Goal: Task Accomplishment & Management: Manage account settings

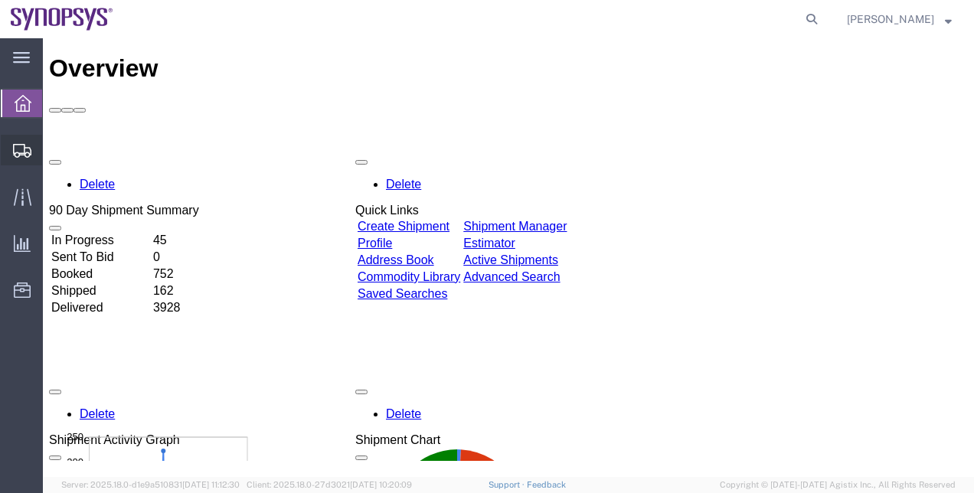
click at [0, 0] on span "Shipment Manager" at bounding box center [0, 0] width 0 height 0
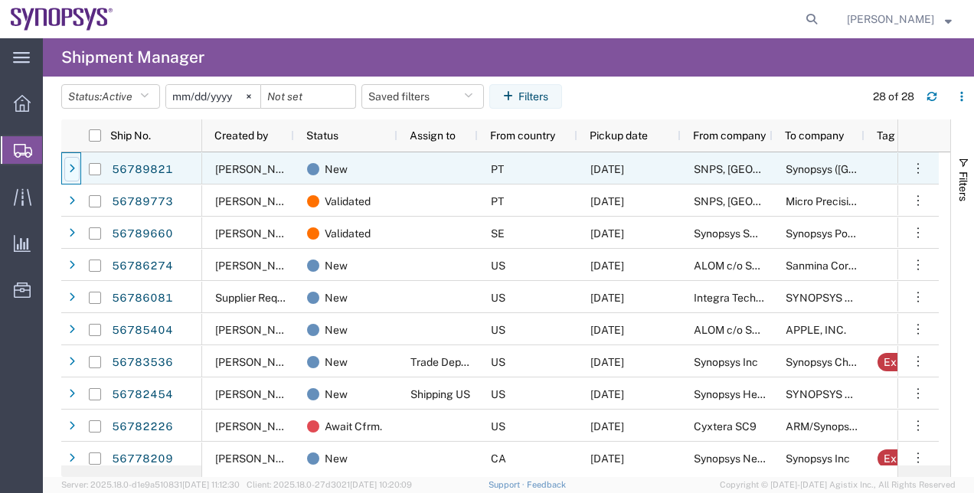
click at [67, 164] on div at bounding box center [71, 169] width 15 height 24
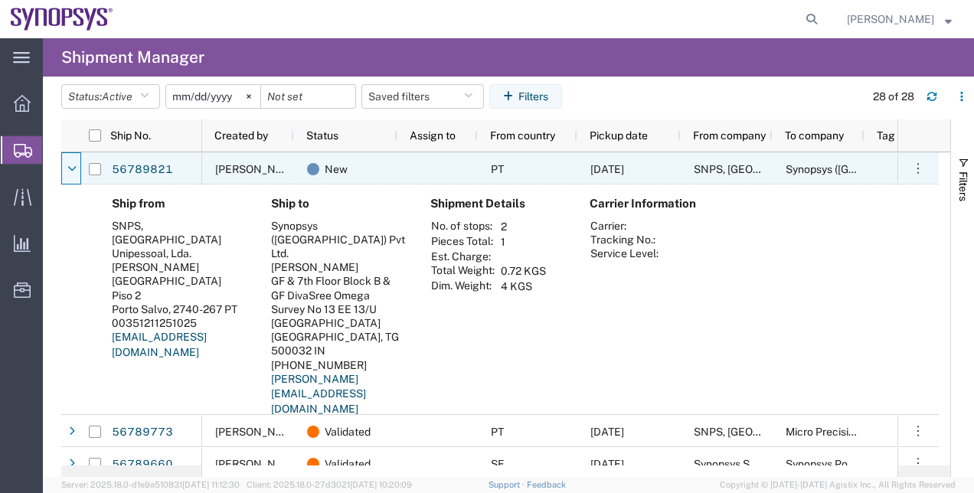
click at [67, 164] on icon at bounding box center [71, 169] width 9 height 11
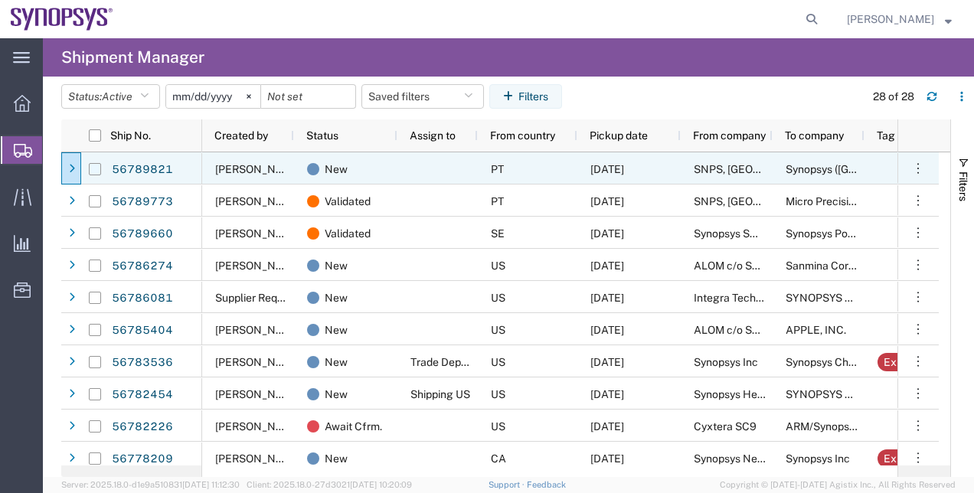
click at [90, 170] on input "Press Space to toggle row selection (unchecked)" at bounding box center [95, 169] width 12 height 12
checkbox input "true"
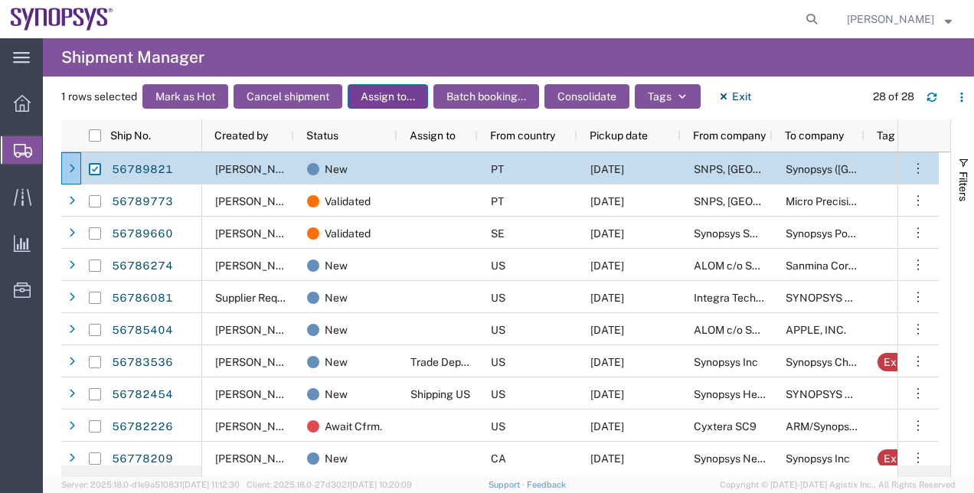
click at [402, 106] on button "Assign to..." at bounding box center [388, 96] width 80 height 24
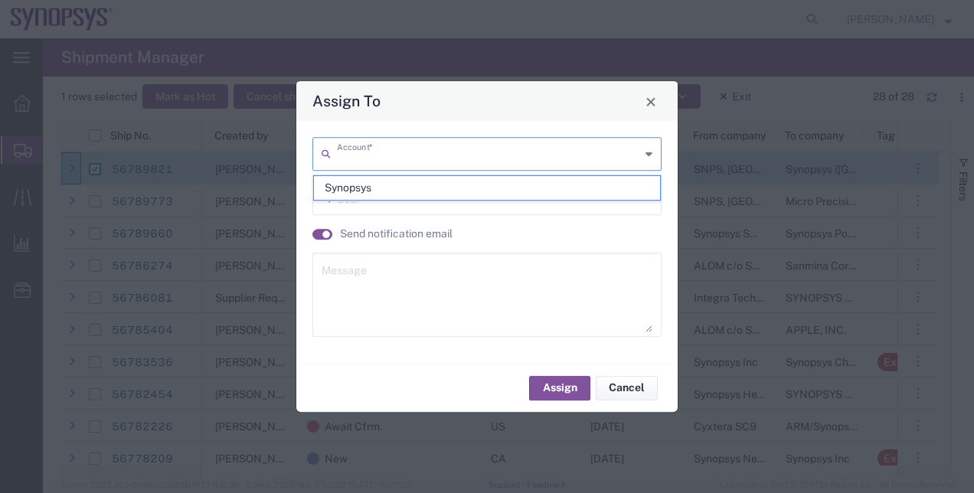
click at [415, 148] on input "text" at bounding box center [488, 152] width 303 height 27
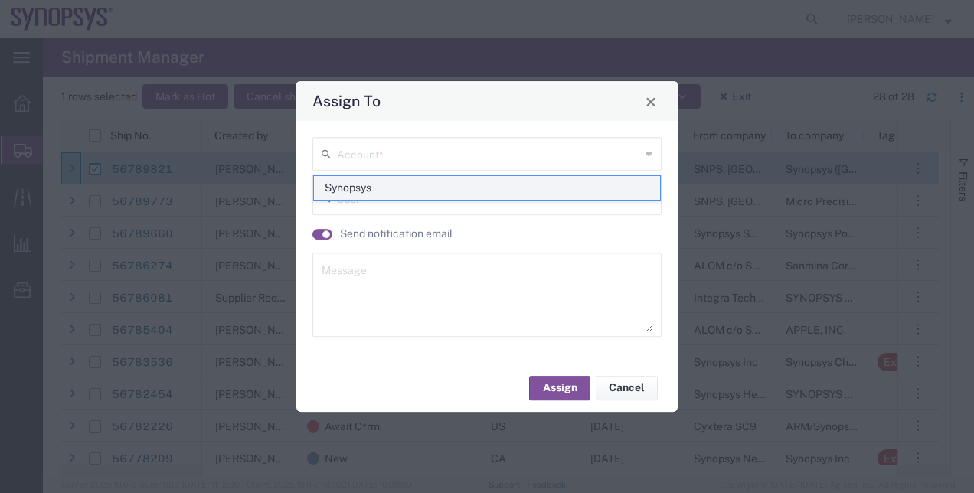
click at [351, 189] on span "Synopsys" at bounding box center [487, 188] width 347 height 24
type input "Synopsys"
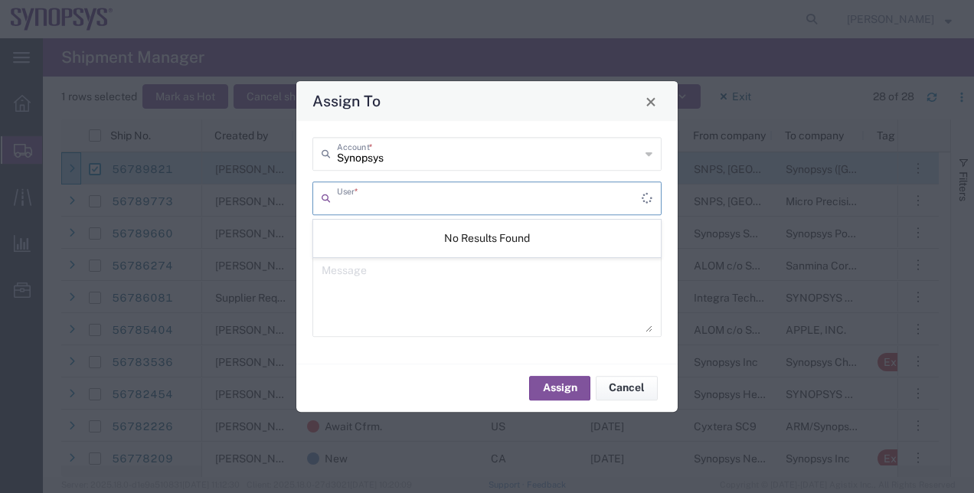
click at [363, 207] on input "text" at bounding box center [489, 197] width 305 height 27
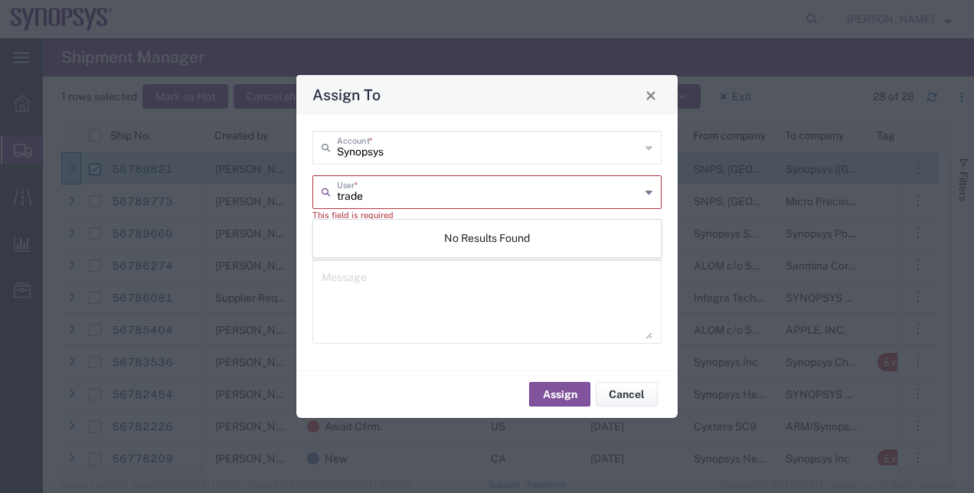
type input "trade"
click at [425, 274] on textarea at bounding box center [486, 300] width 331 height 75
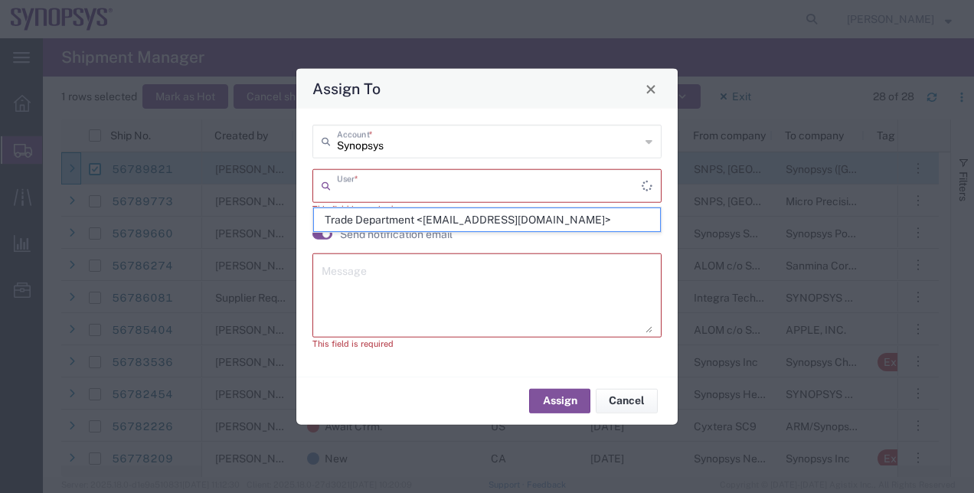
click at [484, 179] on input "text" at bounding box center [489, 184] width 305 height 27
click at [338, 216] on span "Trade Department <[EMAIL_ADDRESS][DOMAIN_NAME]>" at bounding box center [487, 220] width 347 height 24
type input "Trade Department <[EMAIL_ADDRESS][DOMAIN_NAME]>"
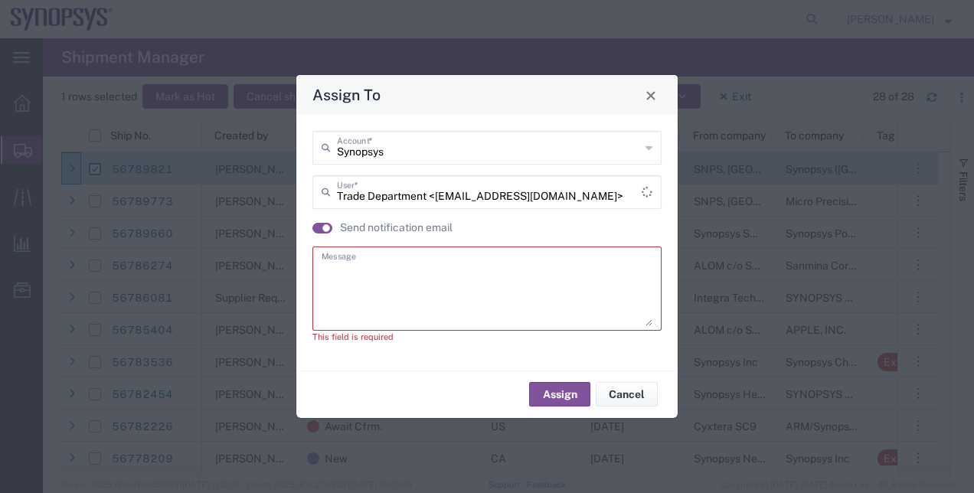
click at [369, 269] on textarea at bounding box center [486, 288] width 331 height 75
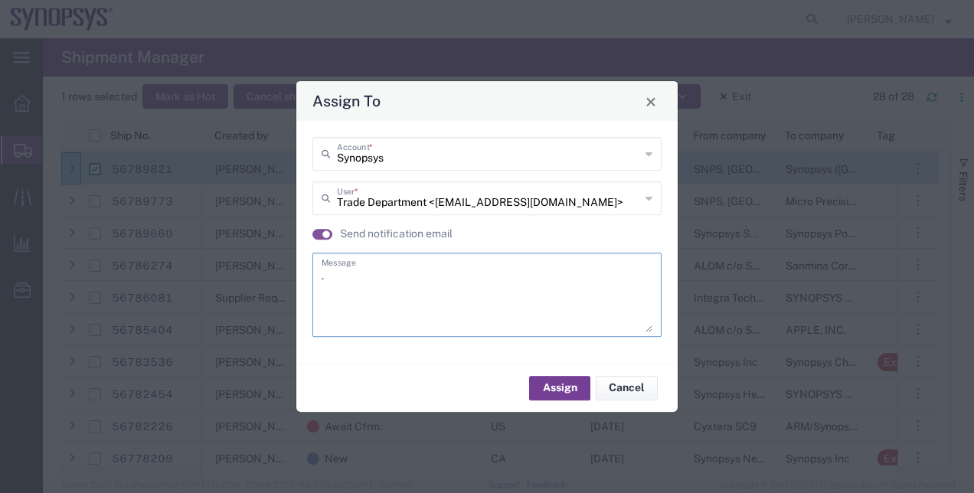
type textarea "."
click at [570, 387] on button "Assign" at bounding box center [559, 388] width 61 height 24
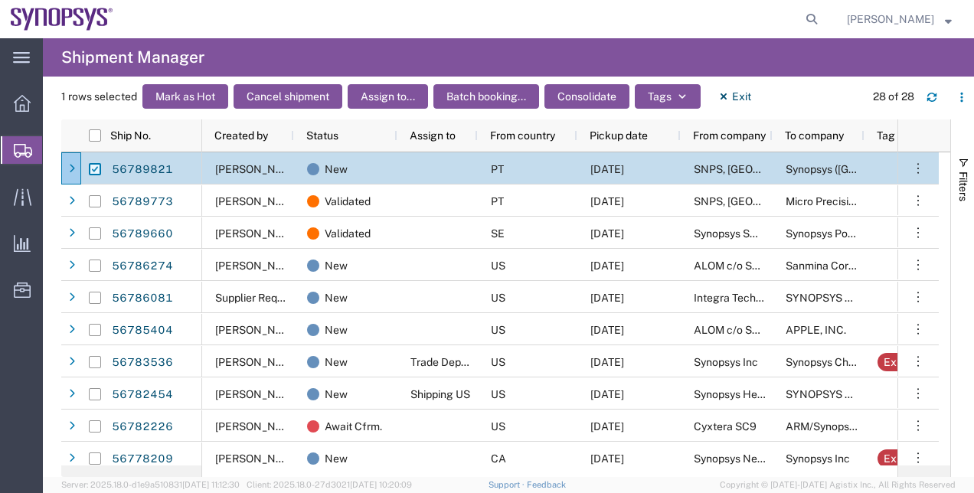
click at [93, 166] on input "Press Space to toggle row selection (checked)" at bounding box center [95, 169] width 12 height 12
checkbox input "false"
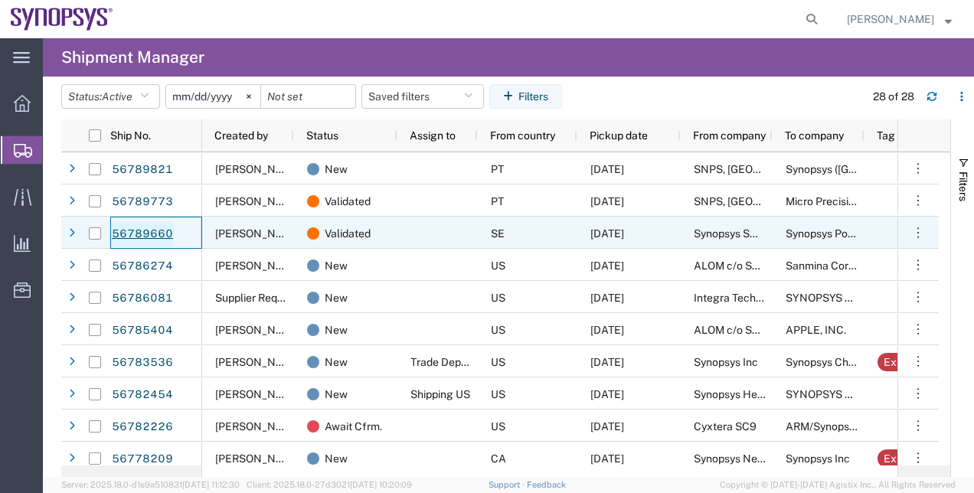
click at [126, 237] on link "56789660" at bounding box center [142, 234] width 63 height 24
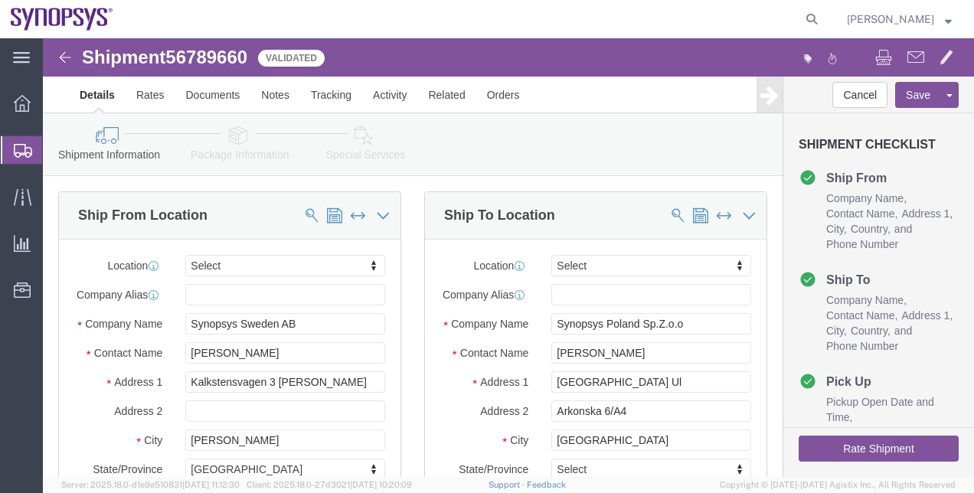
select select
click div "Shipment Information Package Information Special Services"
click icon
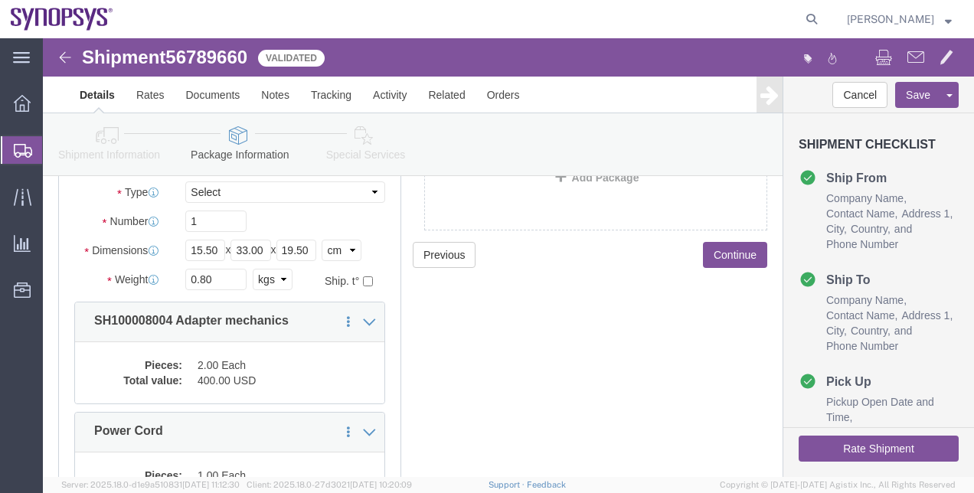
scroll to position [144, 0]
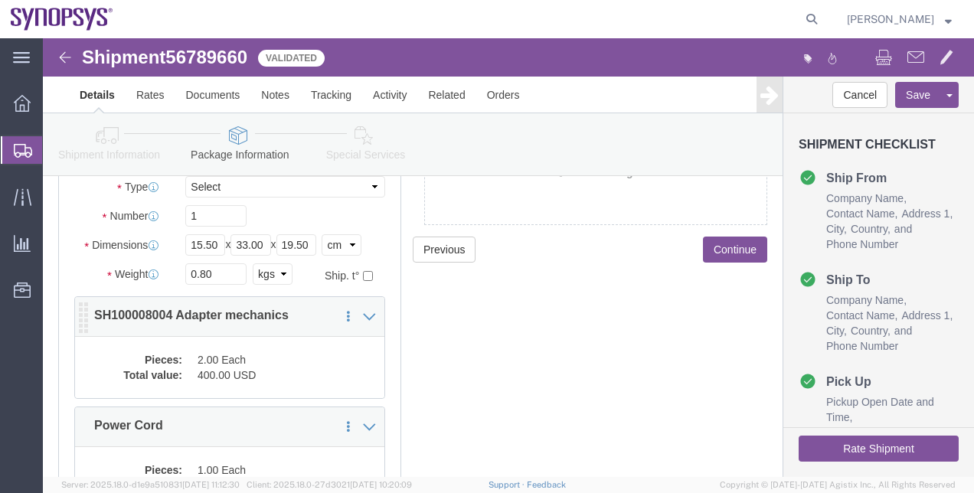
click dd "400.00 USD"
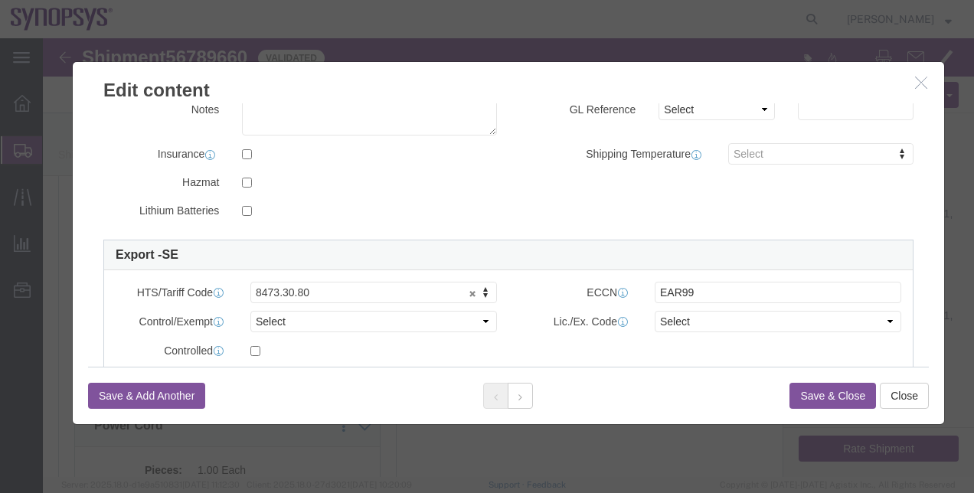
scroll to position [299, 0]
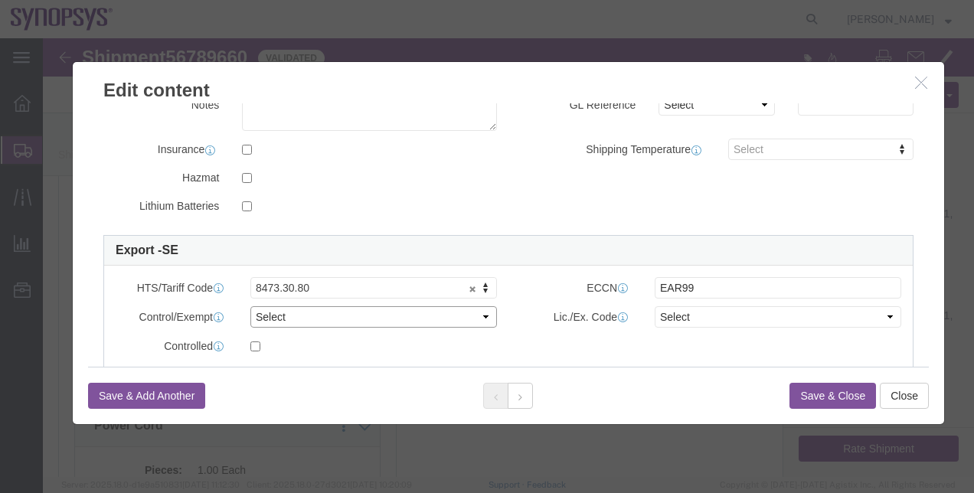
click select "Select ATF BIS DEA EPA FDA FTR ITAR OFAC Other (OPA)"
select select "BIS"
click select "Select ATF BIS DEA EPA FDA FTR ITAR OFAC Other (OPA)"
click select "Select AGR-Agricultural APP-Computers APR-Additional Permissive Exports AVS-Air…"
select select "NLR"
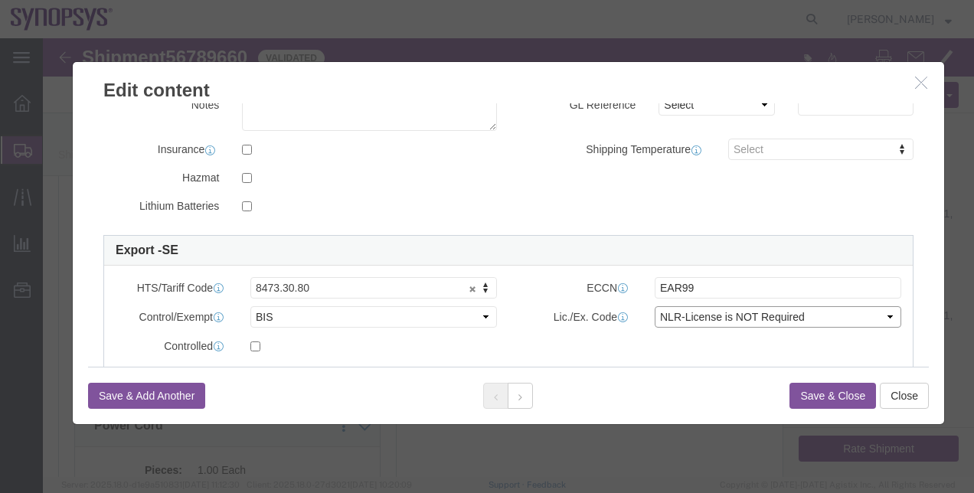
click select "Select AGR-Agricultural APP-Computers APR-Additional Permissive Exports AVS-Air…"
click button "Save & Close"
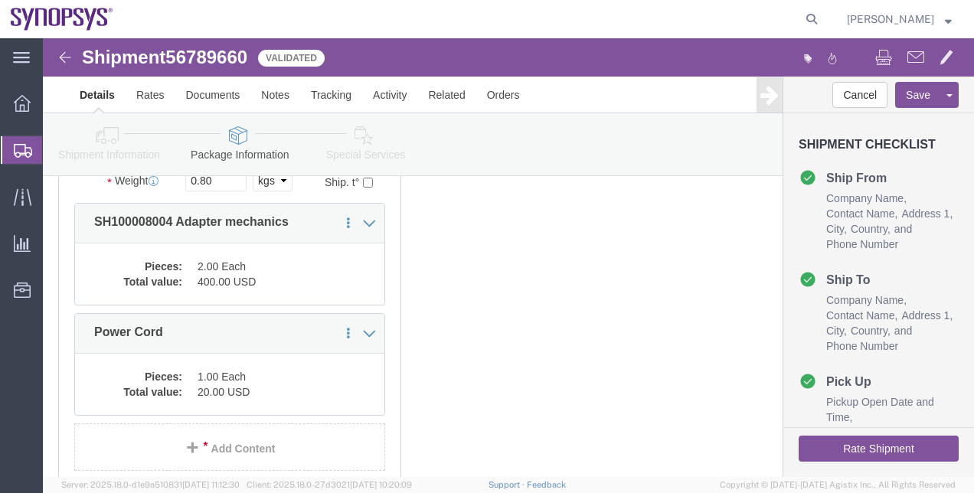
scroll to position [240, 0]
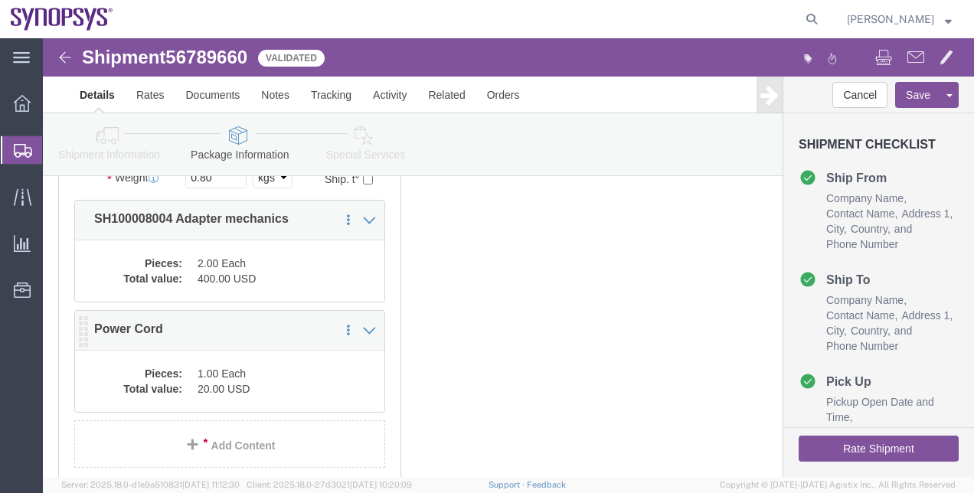
click dd "1.00 Each"
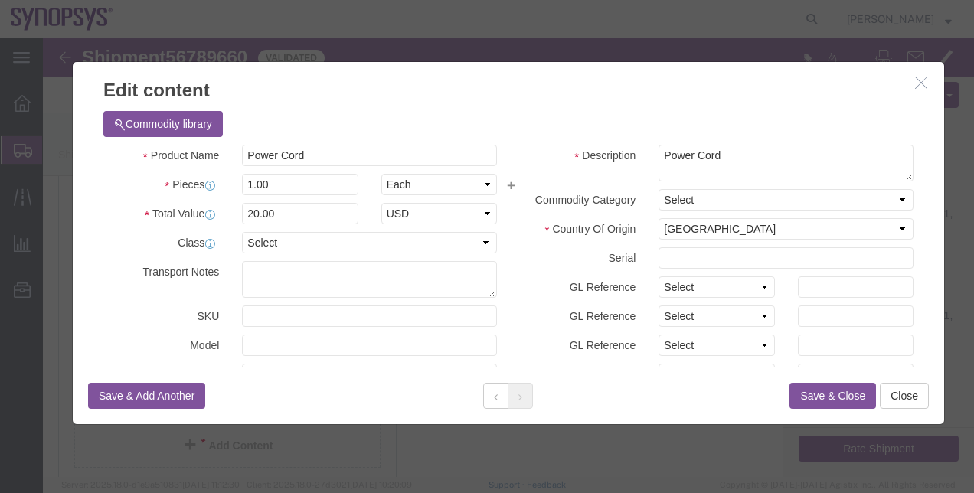
click div "Commodity library Product Name Power Cord Pieces 1.00 Select Bag Barrels 100Boa…"
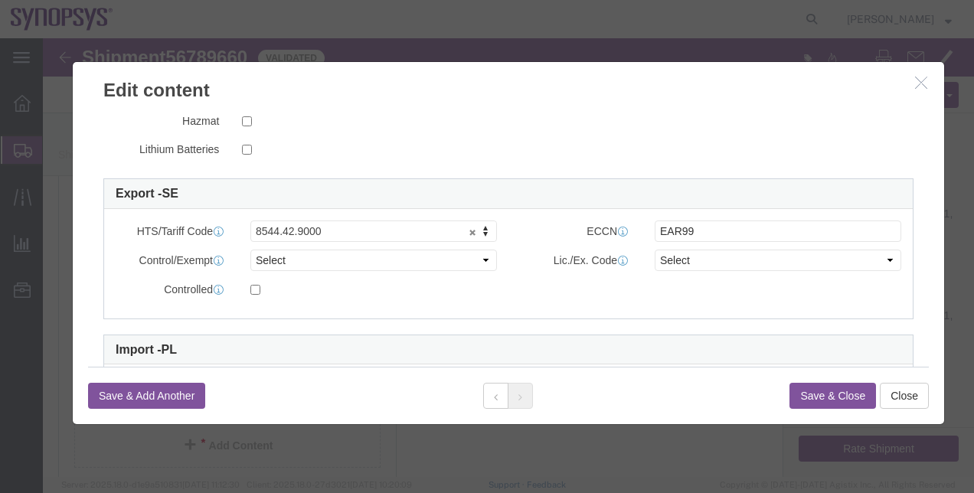
scroll to position [358, 0]
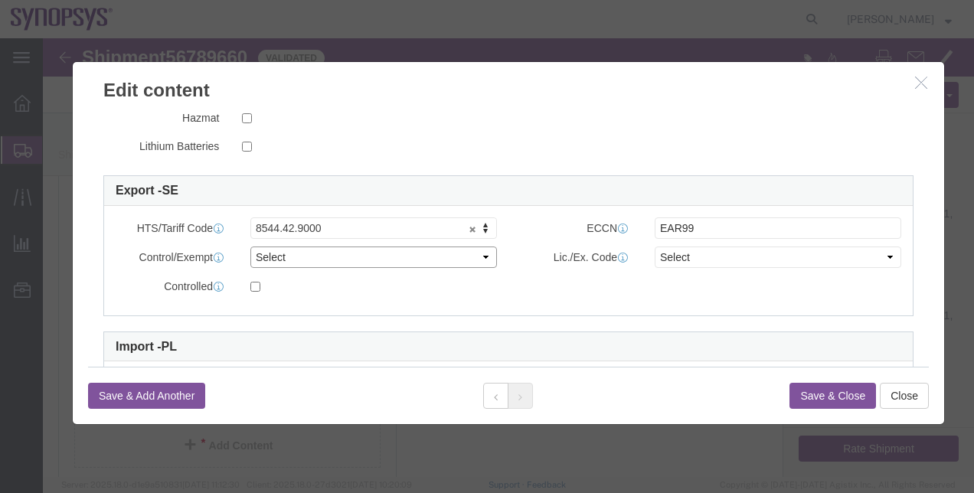
click select "Select ATF BIS DEA EPA FDA FTR ITAR OFAC Other (OPA)"
click select "Select"
click select "Select ATF BIS DEA EPA FDA FTR ITAR OFAC Other (OPA)"
select select "BIS"
click select "Select ATF BIS DEA EPA FDA FTR ITAR OFAC Other (OPA)"
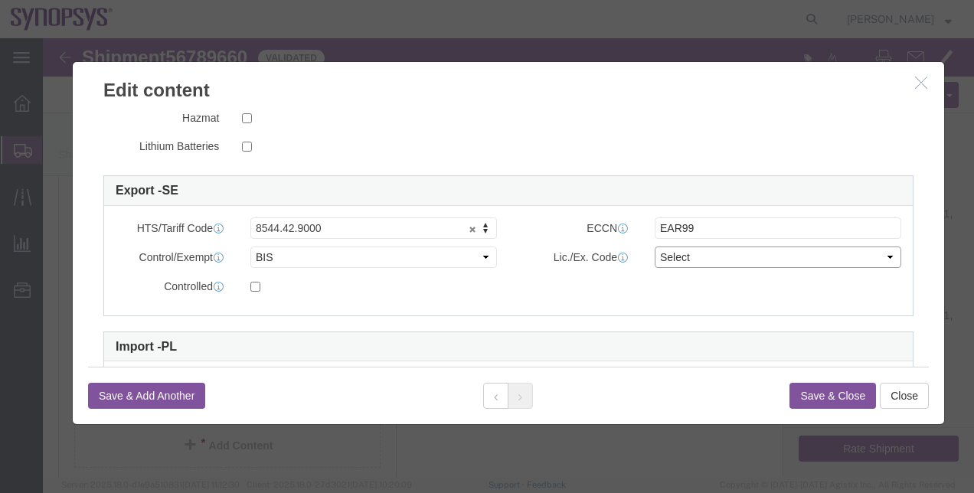
click select "Select AGR-Agricultural APP-Computers APR-Additional Permissive Exports AVS-Air…"
select select "NLR"
click select "Select AGR-Agricultural APP-Computers APR-Additional Permissive Exports AVS-Air…"
click button "Save & Close"
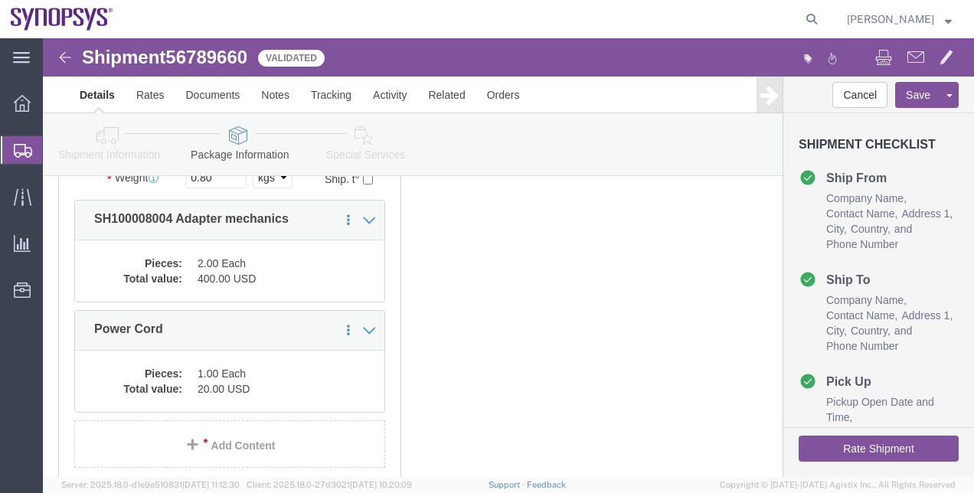
click button "Rate Shipment"
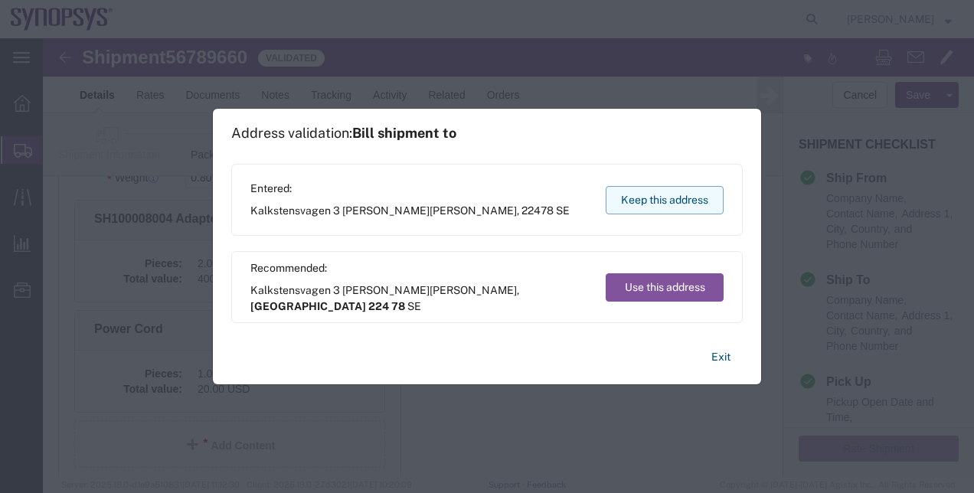
click at [681, 211] on button "Keep this address" at bounding box center [664, 200] width 118 height 28
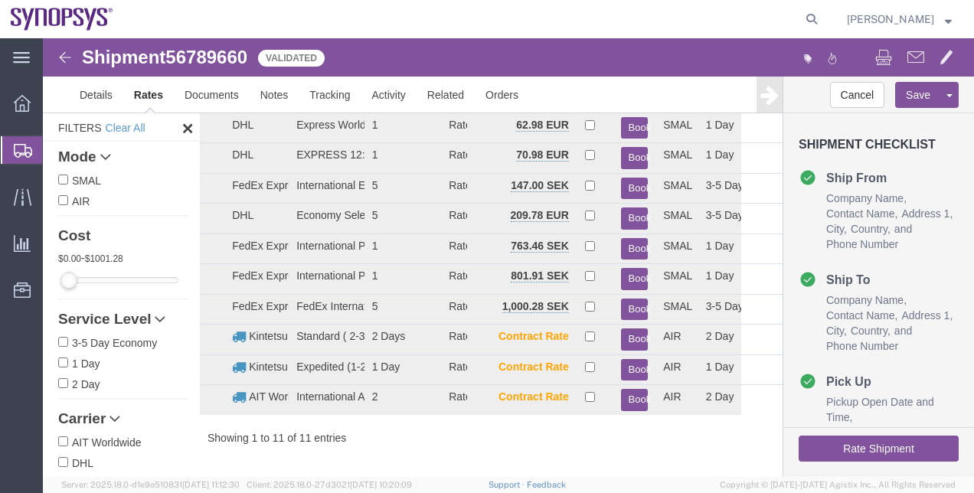
scroll to position [116, 0]
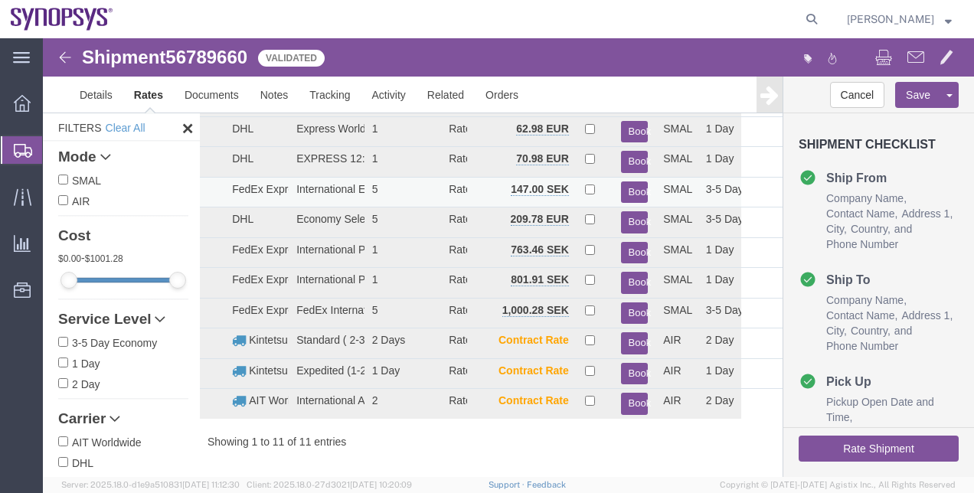
drag, startPoint x: 501, startPoint y: 185, endPoint x: 537, endPoint y: 184, distance: 36.0
click at [537, 184] on td "147.00 SEK" at bounding box center [521, 192] width 109 height 31
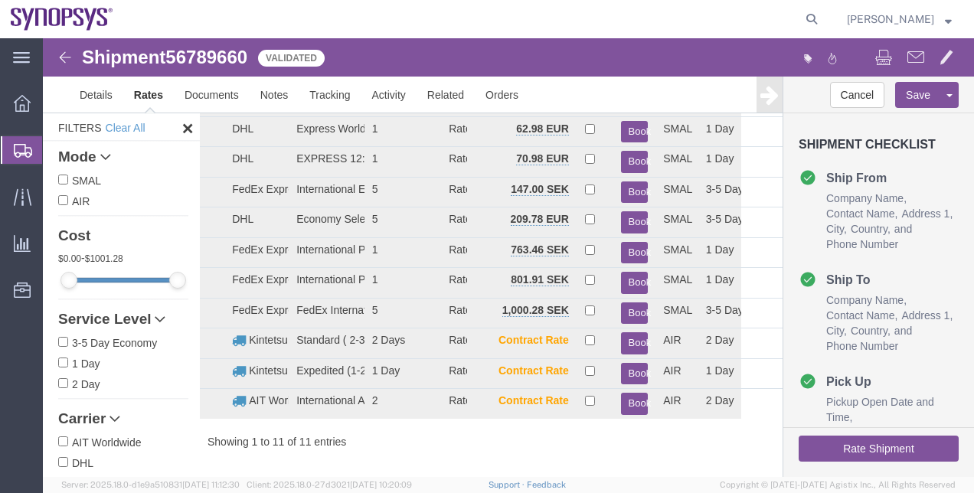
click at [223, 67] on span "56789660" at bounding box center [206, 57] width 82 height 21
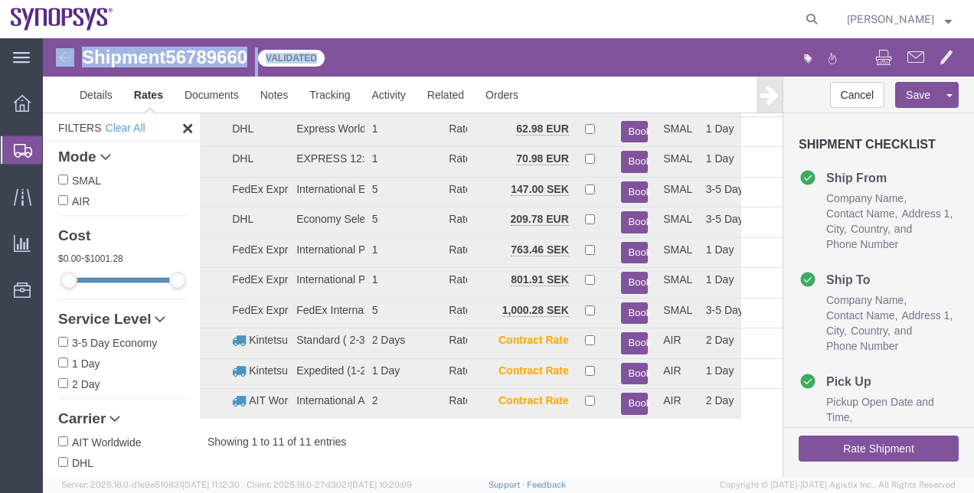
click at [223, 67] on span "56789660" at bounding box center [206, 57] width 82 height 21
copy span "56789660"
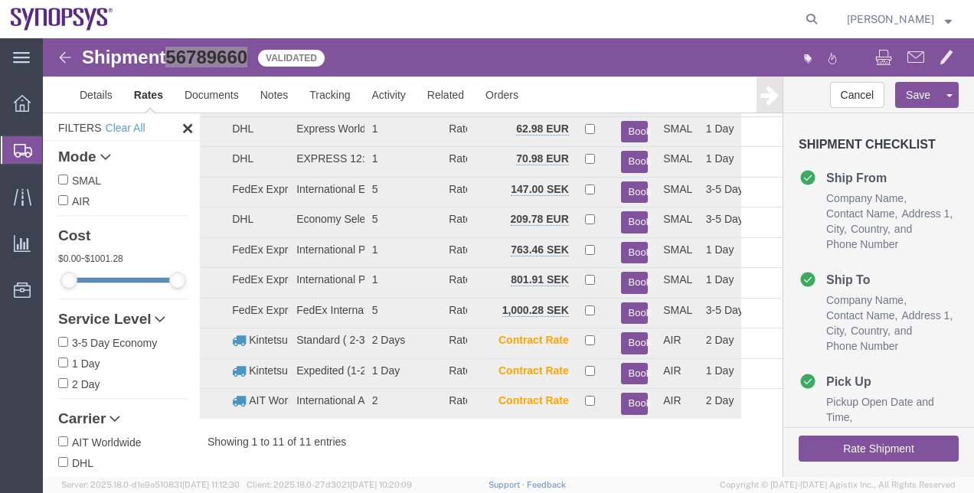
click at [0, 0] on span "Shipment Manager" at bounding box center [0, 0] width 0 height 0
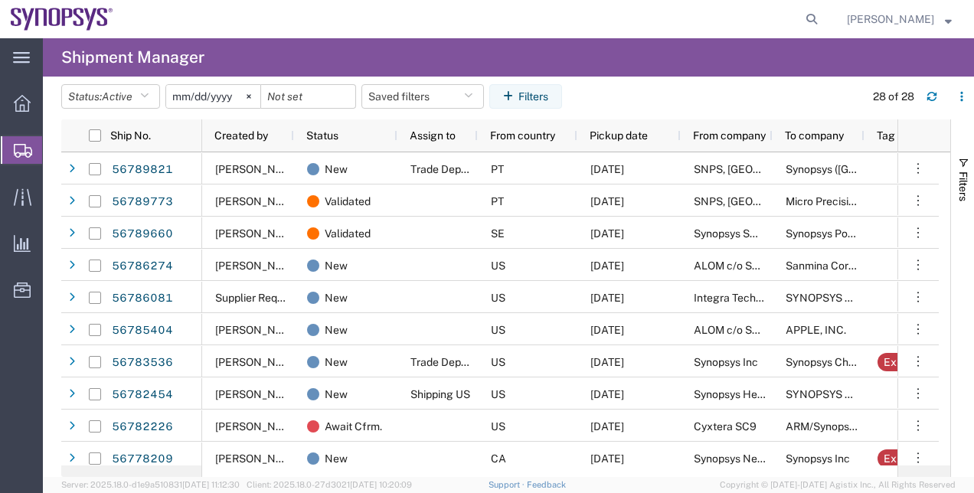
scroll to position [246, 0]
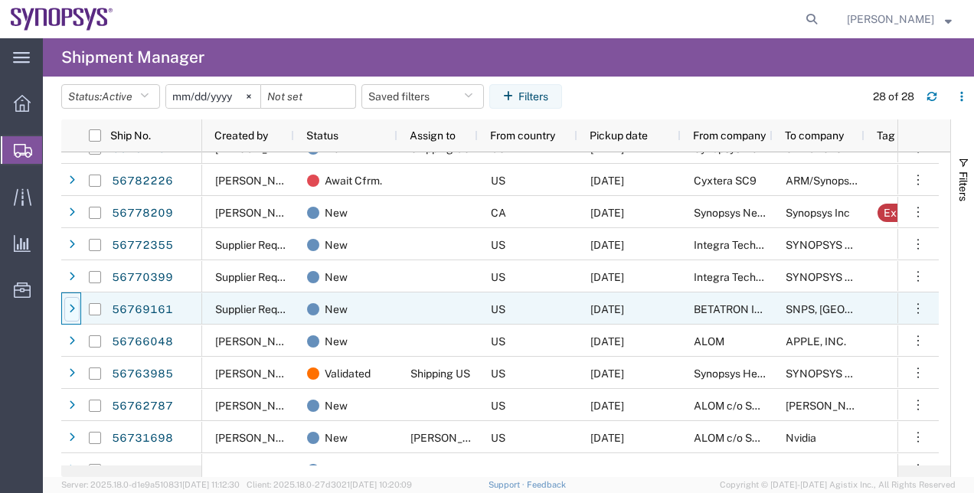
click at [77, 311] on div at bounding box center [71, 309] width 15 height 24
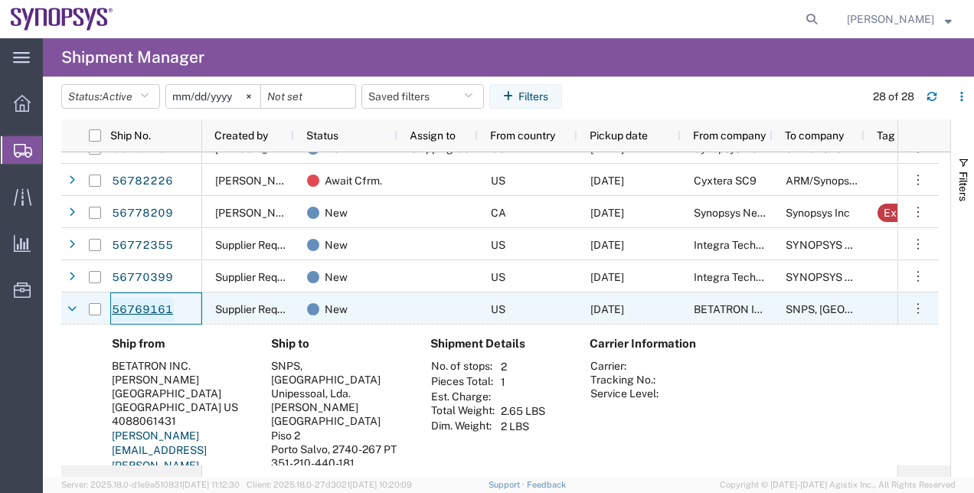
click at [147, 309] on link "56769161" at bounding box center [142, 310] width 63 height 24
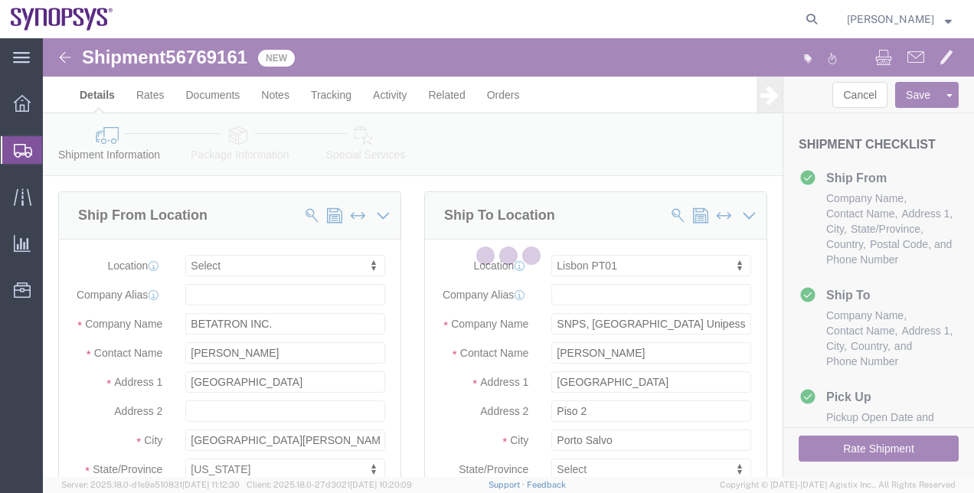
click at [238, 132] on div at bounding box center [508, 257] width 931 height 439
select select
select select "63152"
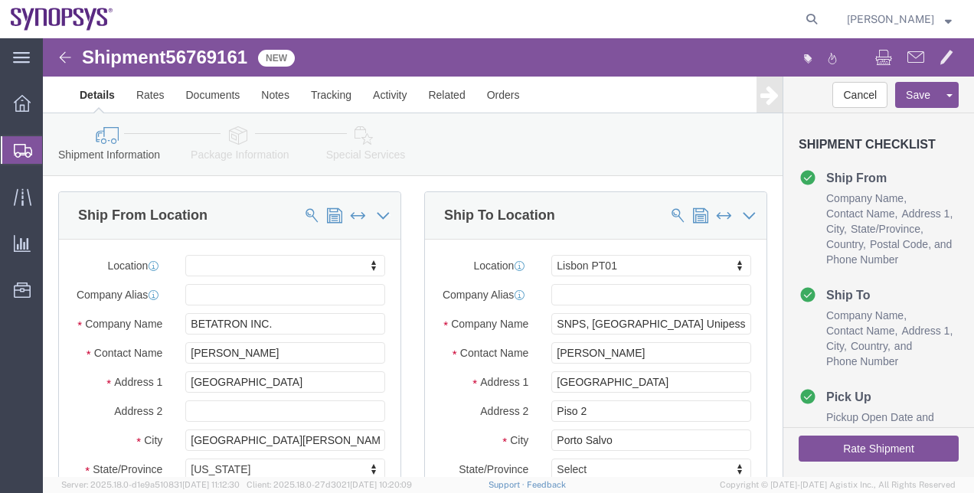
click ul "Company Name Contact Name Address 1 City State/Province Country Postal Code and…"
click link "Package Information"
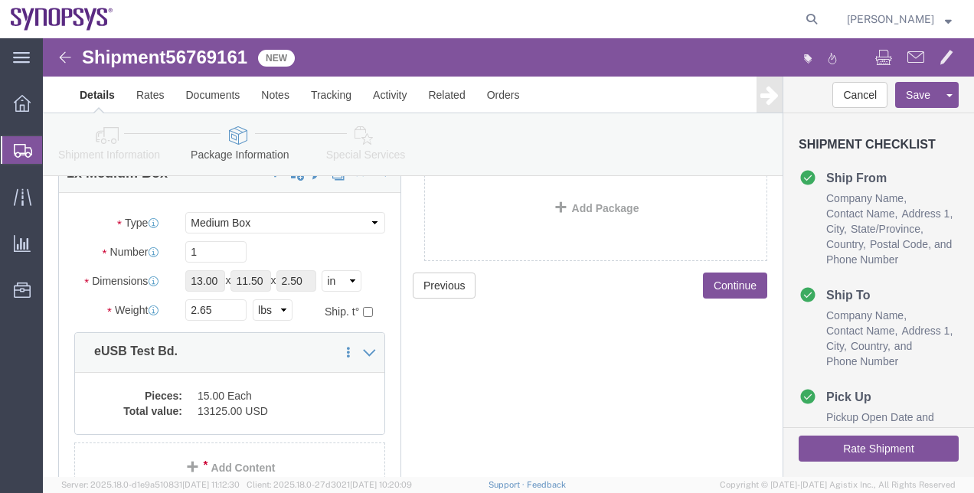
scroll to position [132, 0]
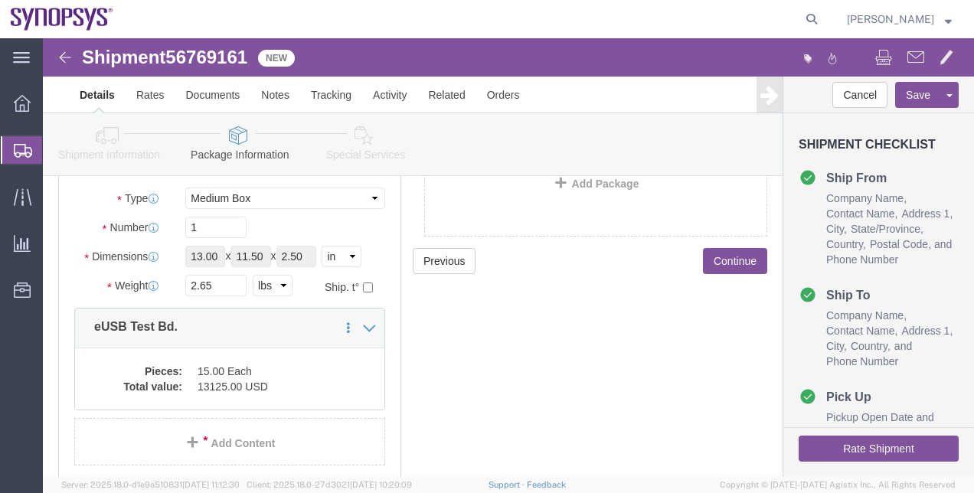
click at [0, 0] on span "Shipment Manager" at bounding box center [0, 0] width 0 height 0
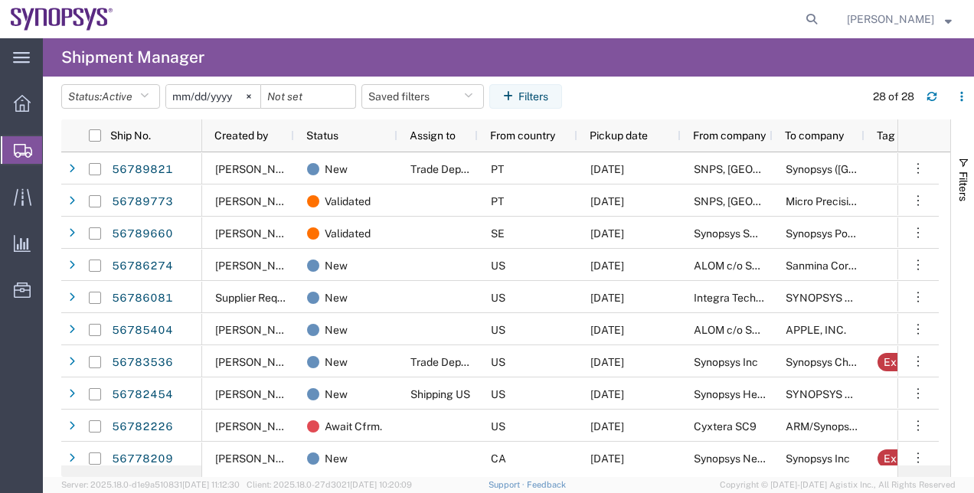
click at [670, 86] on agx-table-filter-chips "Status: Active Active All Approved Booked Canceled Delivered Denied New On Hold…" at bounding box center [458, 101] width 795 height 35
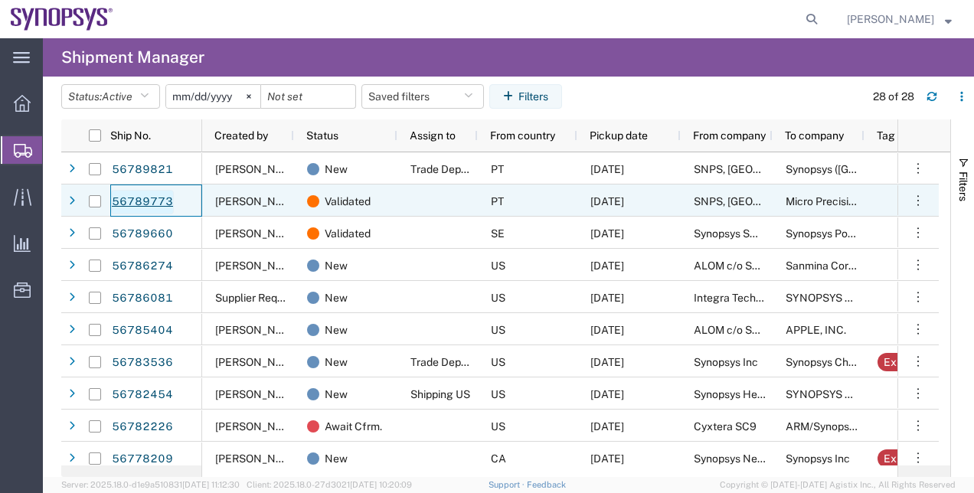
click at [148, 207] on link "56789773" at bounding box center [142, 202] width 63 height 24
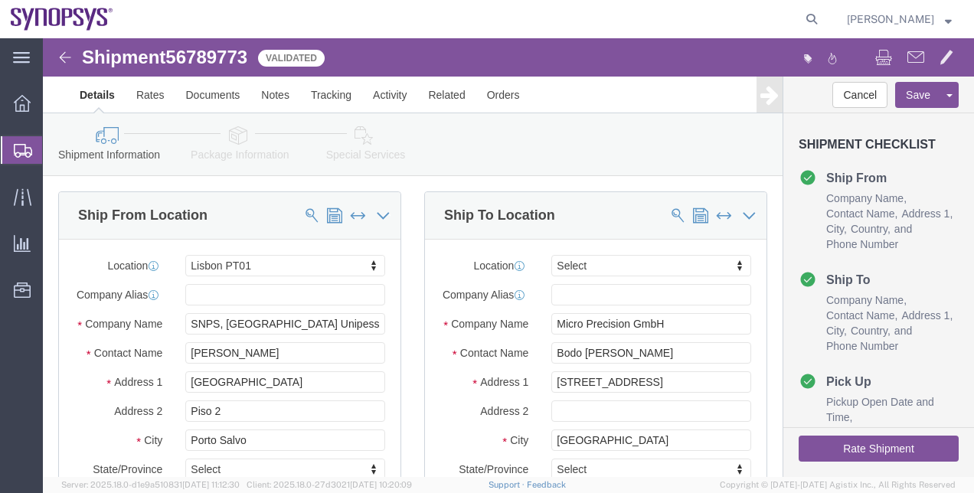
select select "63152"
select select
click at [98, 31] on link at bounding box center [62, 20] width 103 height 30
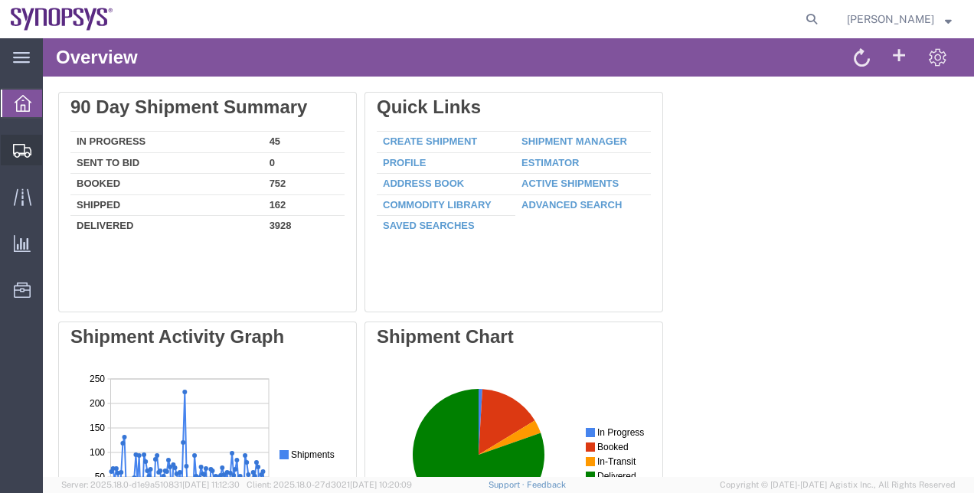
click at [0, 0] on span "Shipment Manager" at bounding box center [0, 0] width 0 height 0
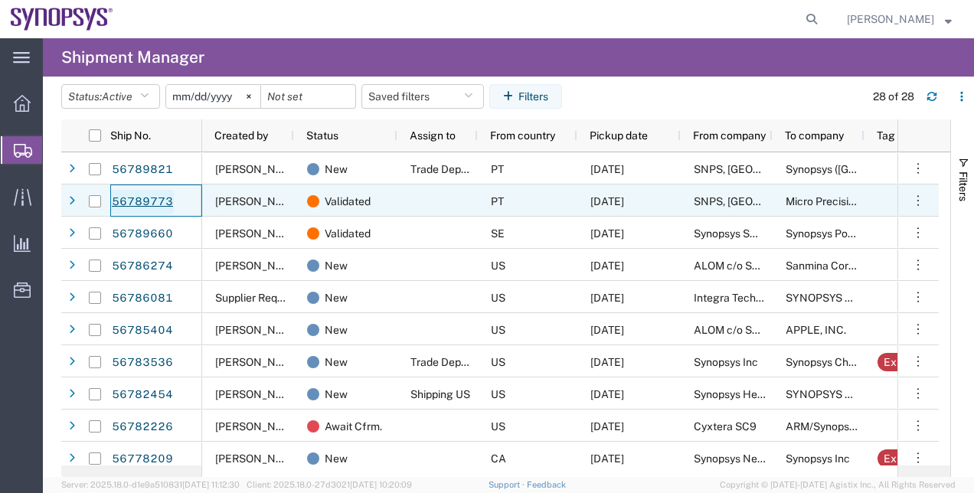
click at [127, 201] on link "56789773" at bounding box center [142, 202] width 63 height 24
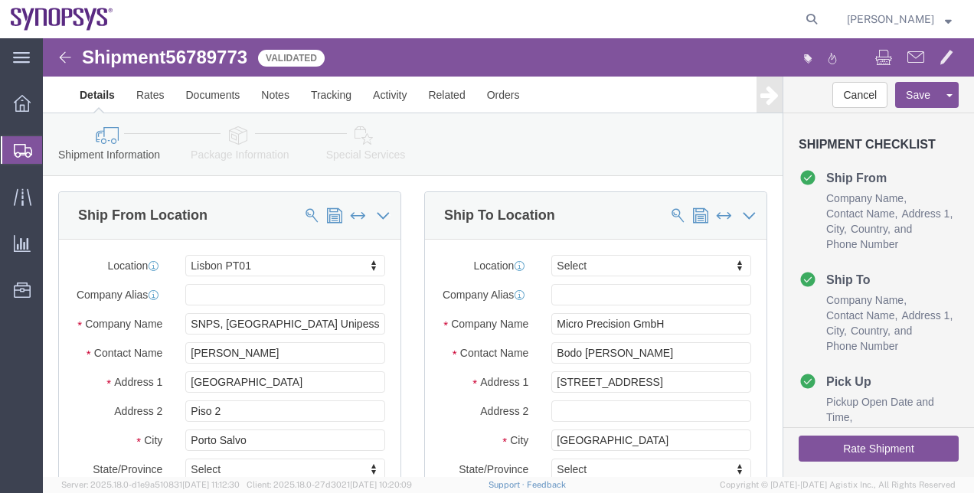
select select "63152"
select select
click link "Package Information"
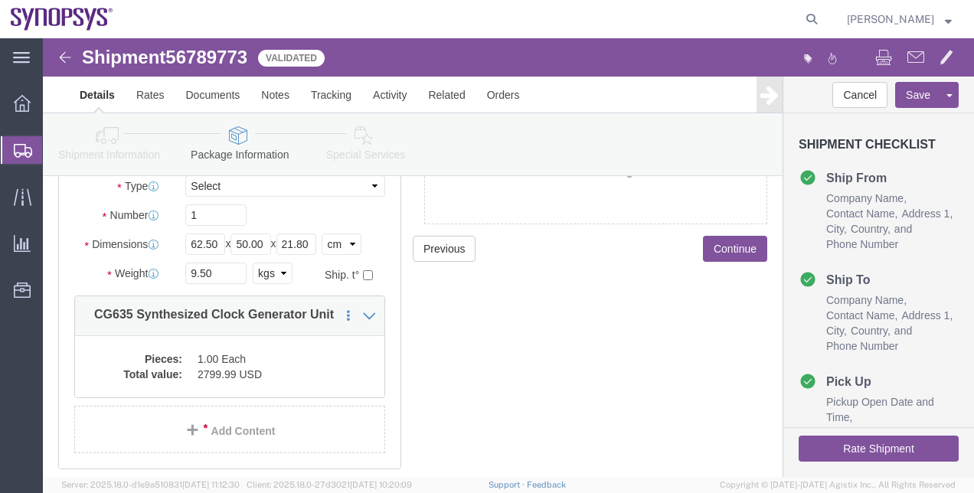
scroll to position [148, 0]
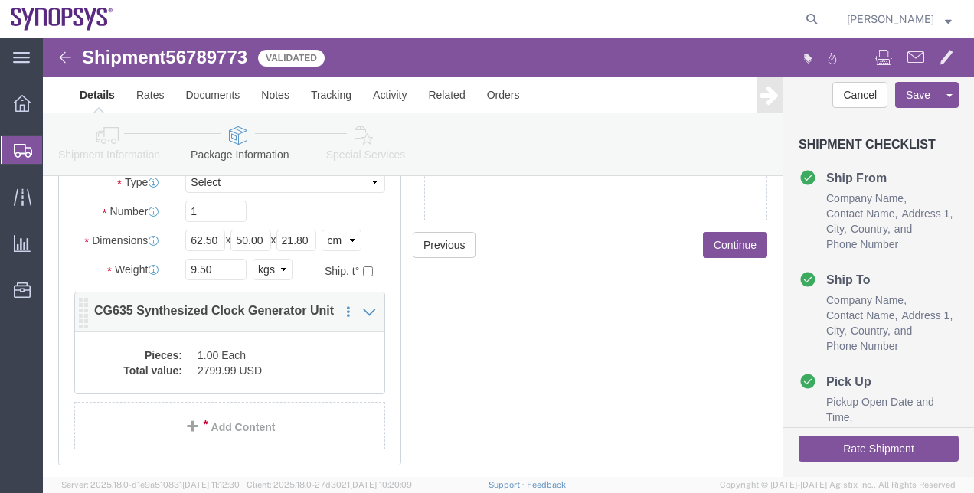
click dd "2799.99 USD"
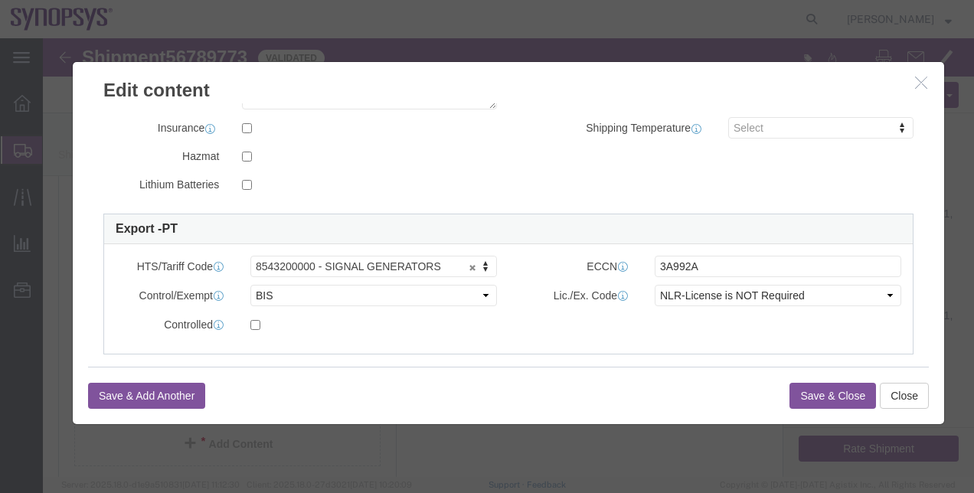
scroll to position [325, 0]
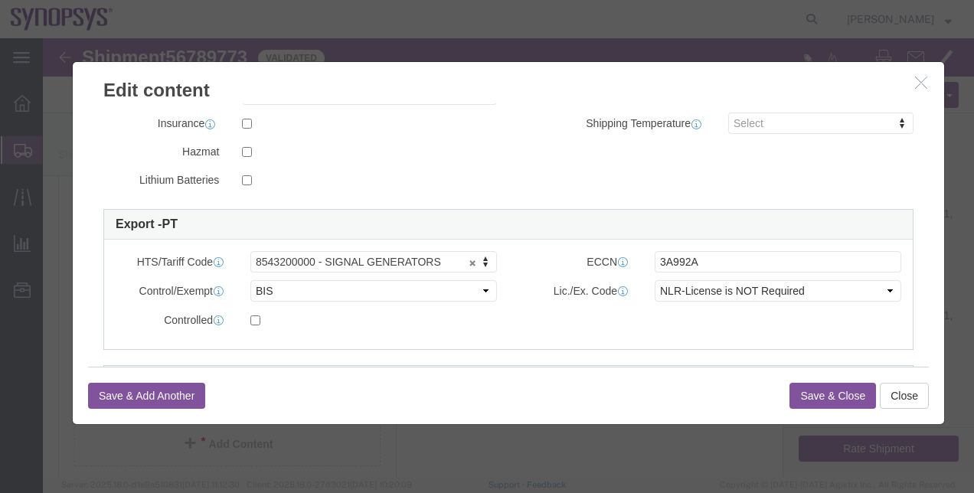
click icon "button"
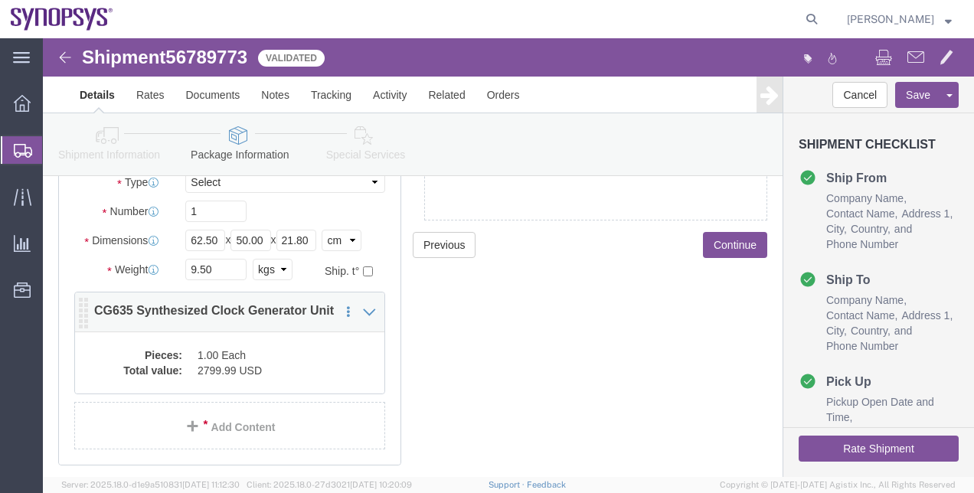
click div "Pieces: 1.00 Each Total value: 2799.99 USD"
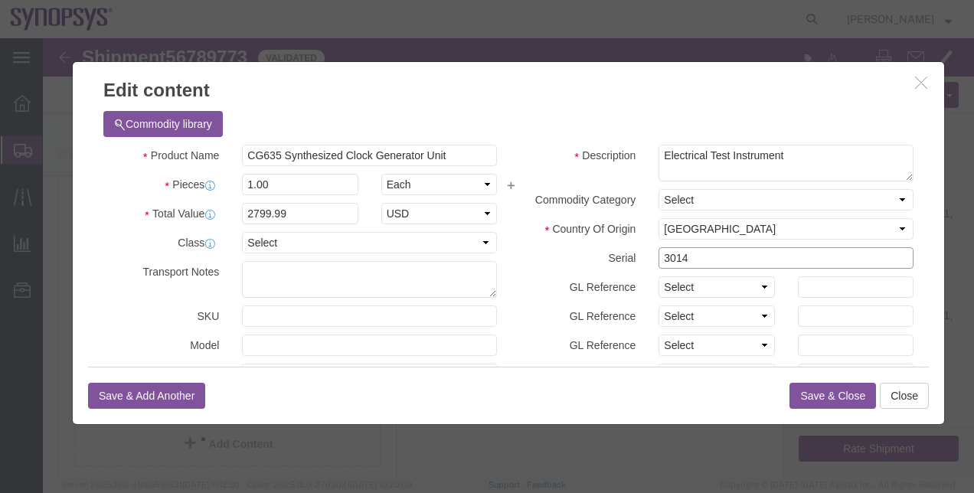
drag, startPoint x: 671, startPoint y: 211, endPoint x: 462, endPoint y: 228, distance: 208.9
click div "Serial 3014"
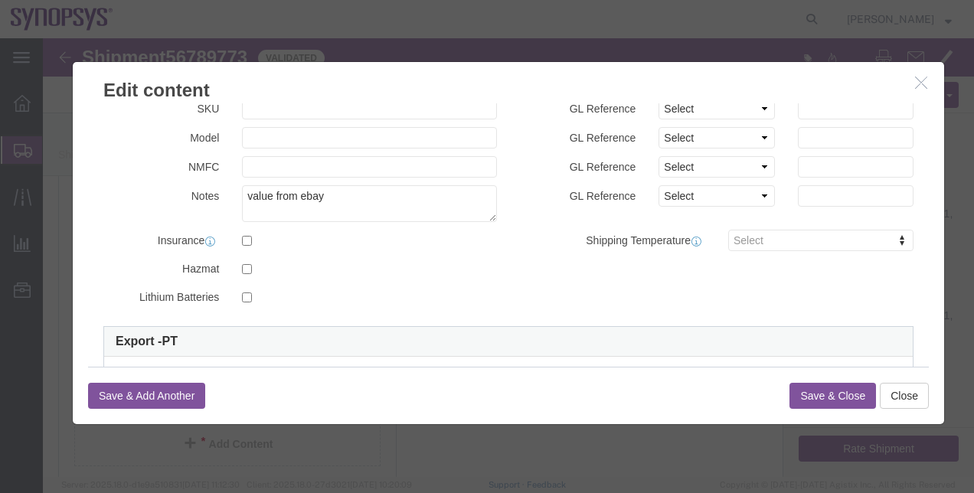
scroll to position [199, 0]
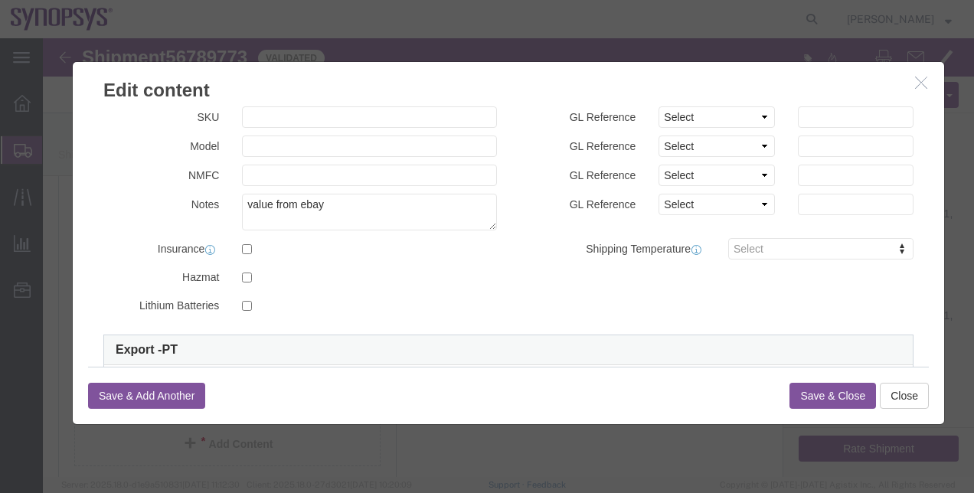
click button "Save & Close"
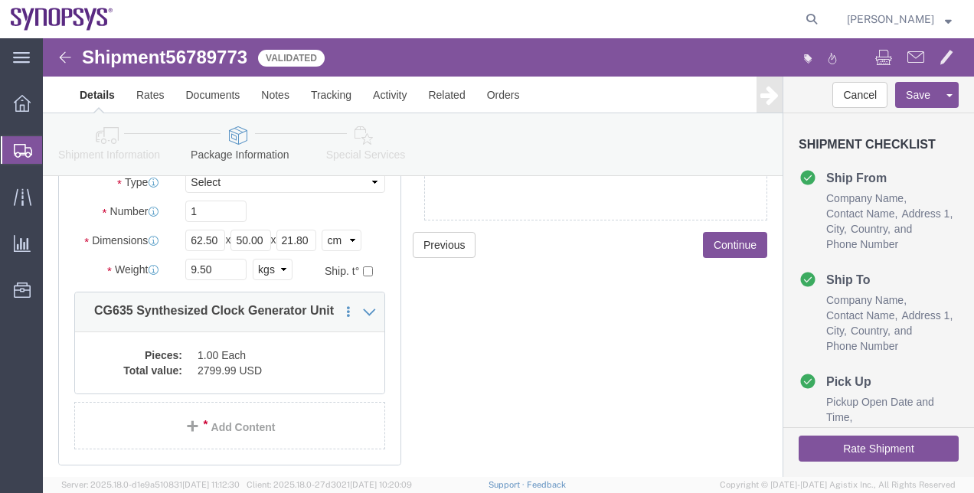
click icon
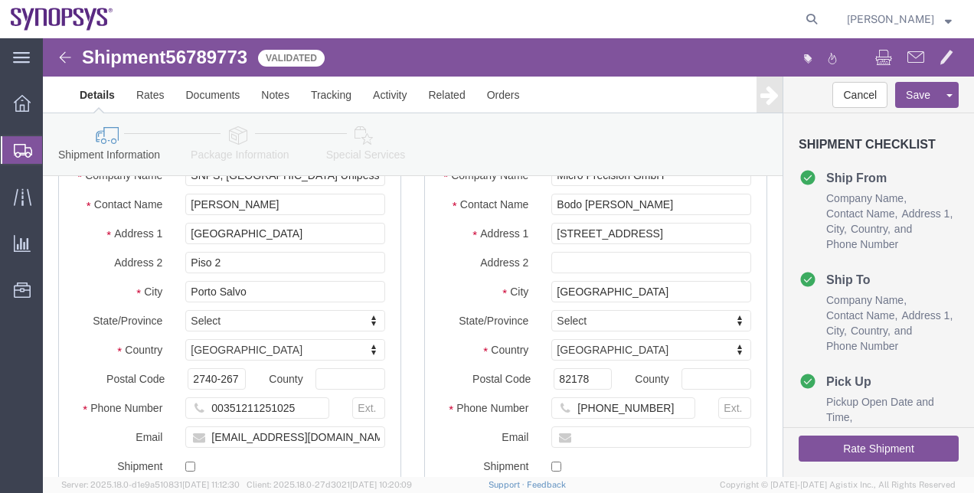
scroll to position [1009, 0]
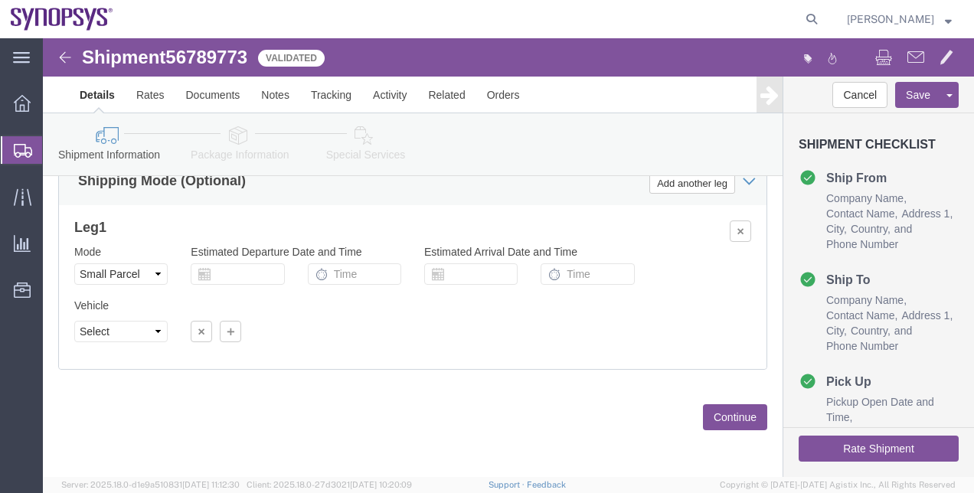
click button "Rate Shipment"
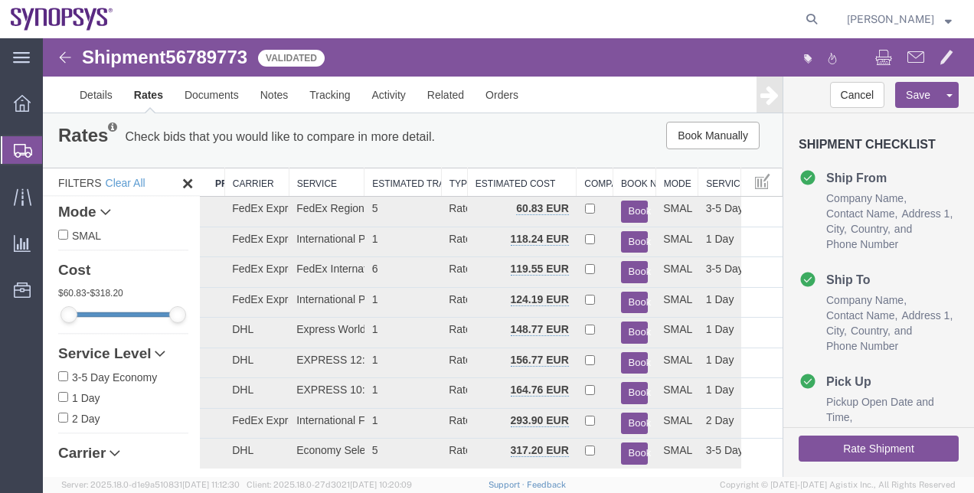
scroll to position [4, 0]
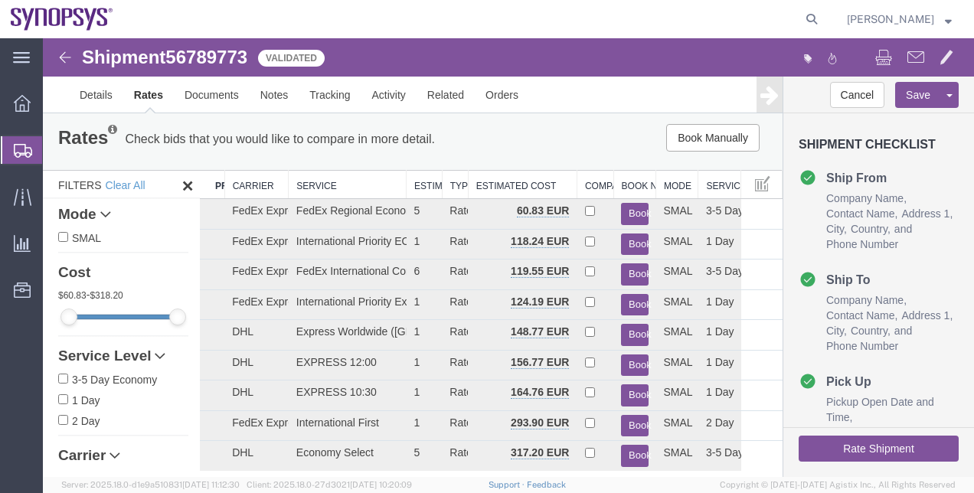
drag, startPoint x: 362, startPoint y: 179, endPoint x: 400, endPoint y: 180, distance: 38.3
click at [400, 180] on div "Search: Preferred Carrier Carrier Service Estimated Transit Type Estimated Cost…" at bounding box center [491, 335] width 583 height 331
click at [625, 218] on button "Book" at bounding box center [634, 214] width 27 height 22
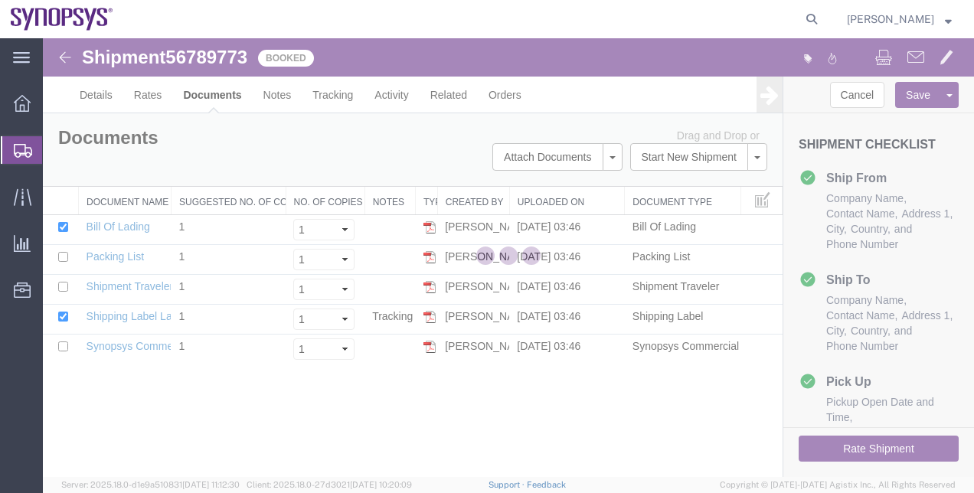
scroll to position [0, 0]
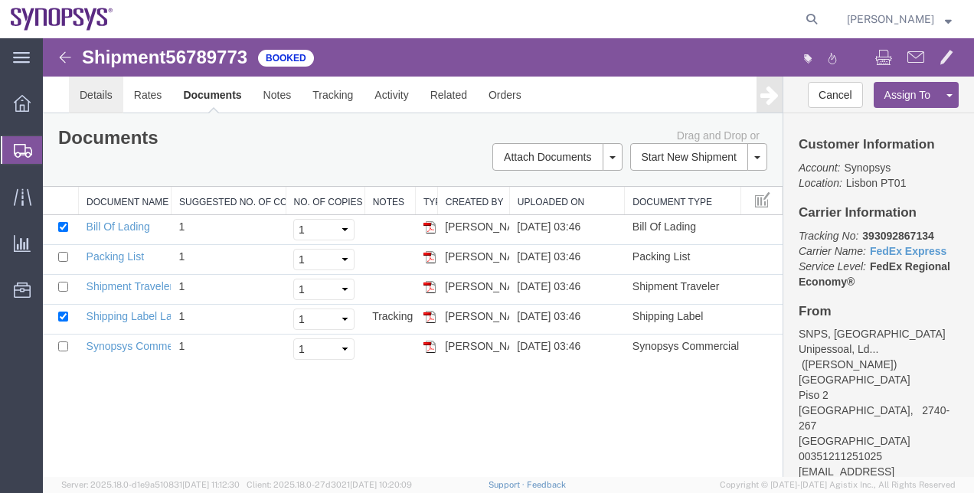
click at [77, 81] on link "Details" at bounding box center [96, 95] width 54 height 37
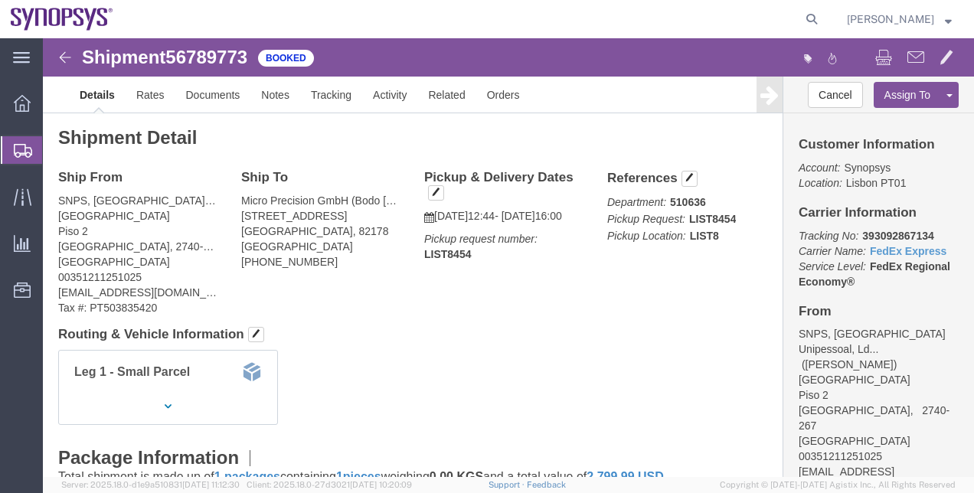
click at [0, 0] on span "Shipment Manager" at bounding box center [0, 0] width 0 height 0
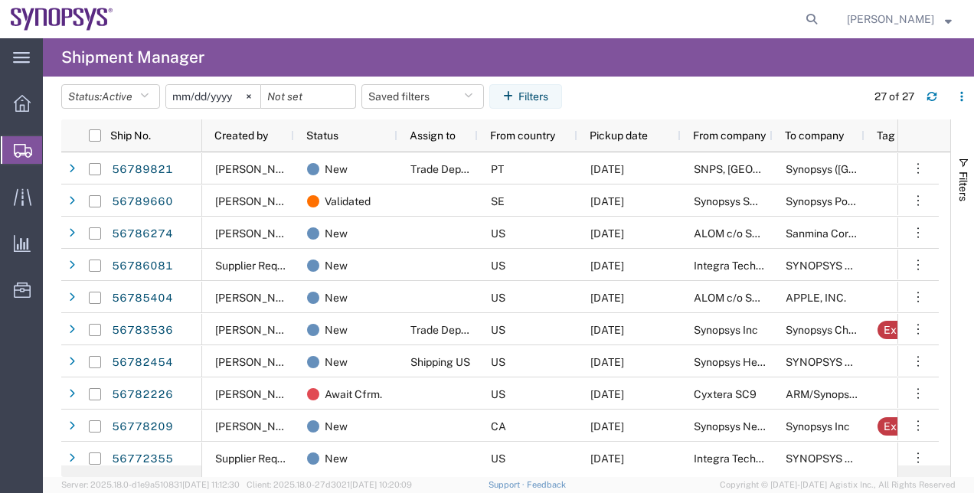
scroll to position [214, 0]
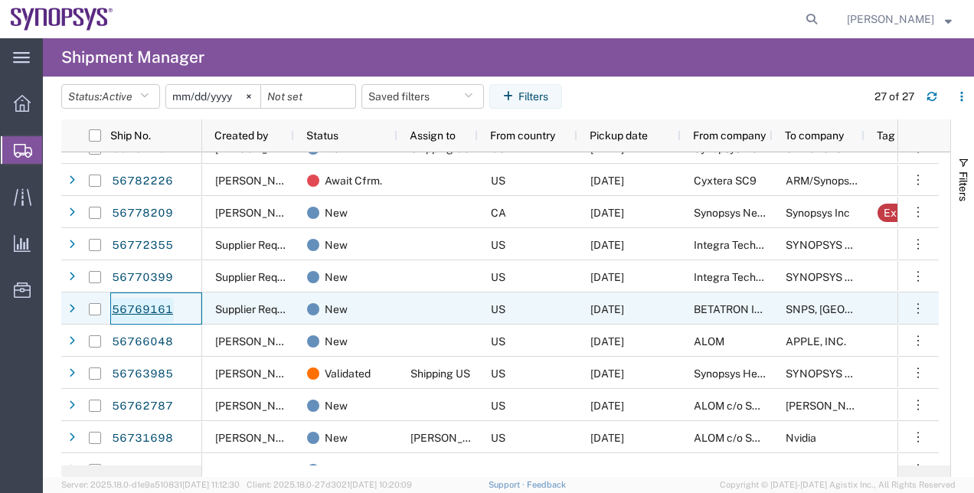
click at [148, 308] on link "56769161" at bounding box center [142, 310] width 63 height 24
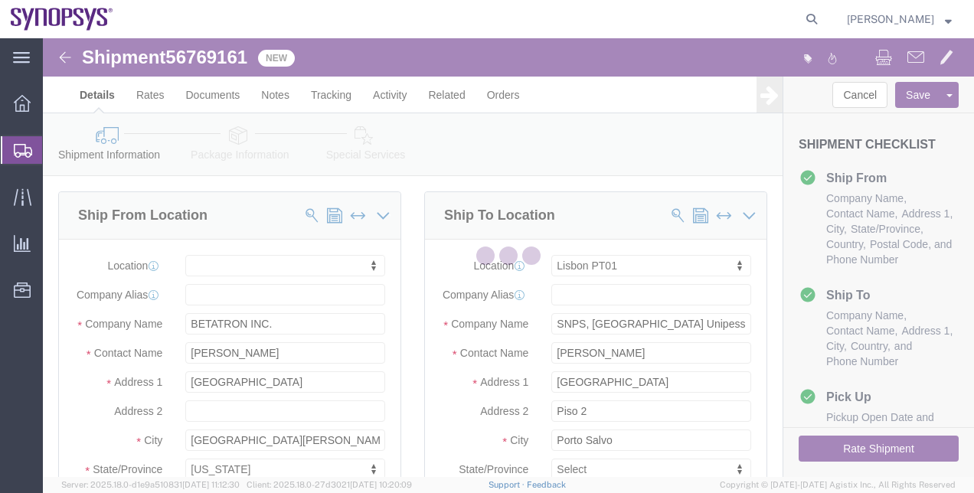
select select
select select "63152"
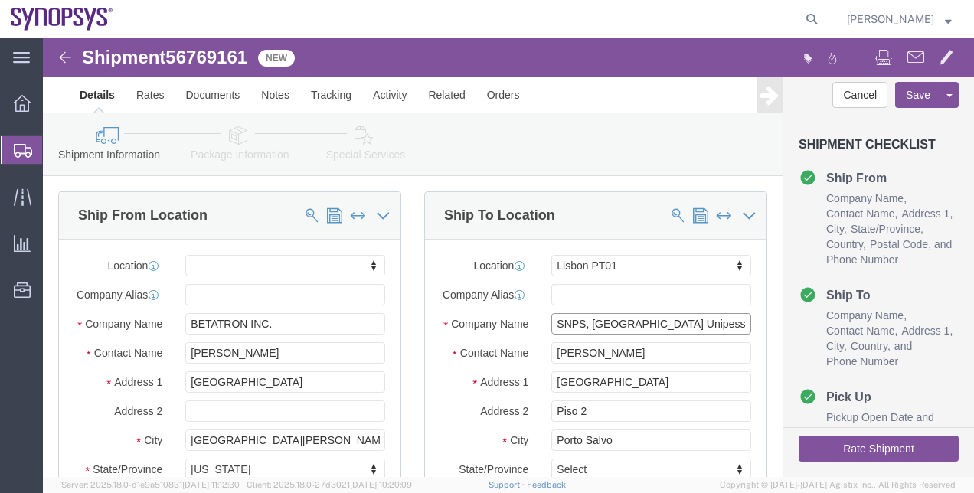
drag, startPoint x: 671, startPoint y: 297, endPoint x: 432, endPoint y: 295, distance: 238.8
click div "Company Name SNPS, [GEOGRAPHIC_DATA] Unipessoal, Lda."
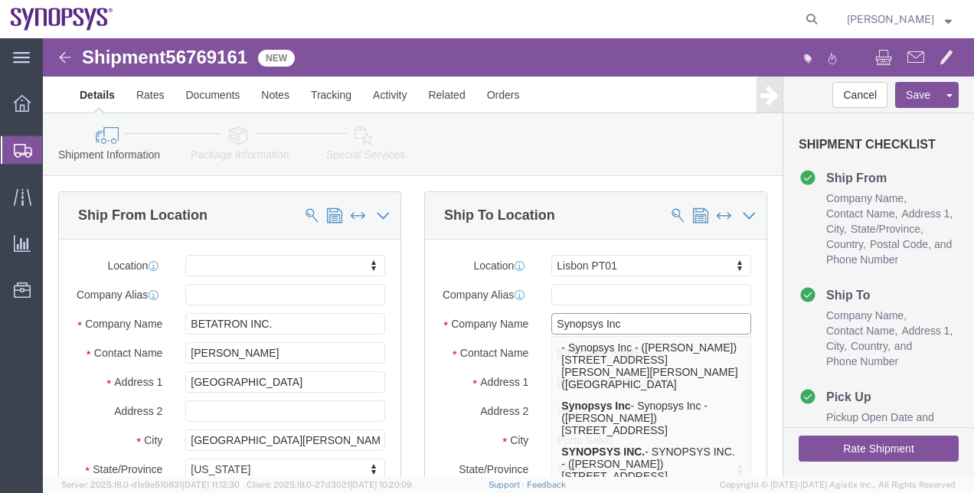
type input "Synopsys Inc"
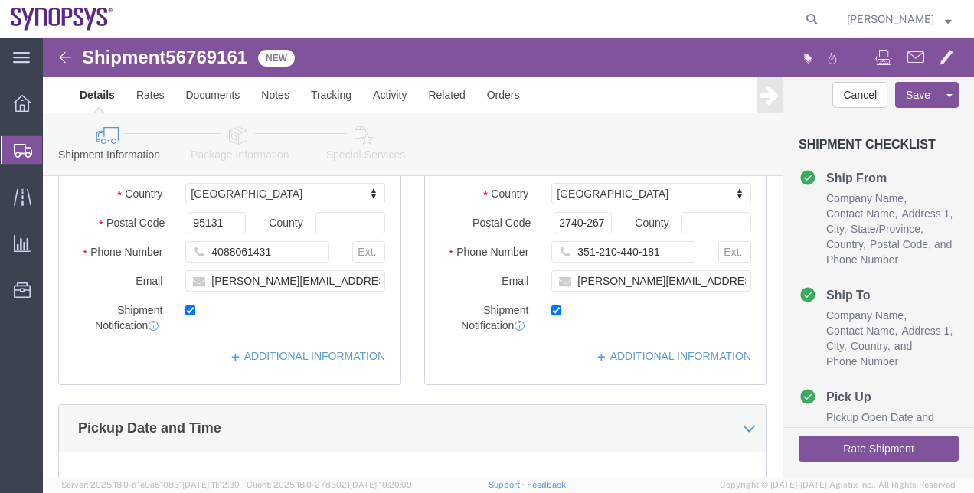
scroll to position [320, 0]
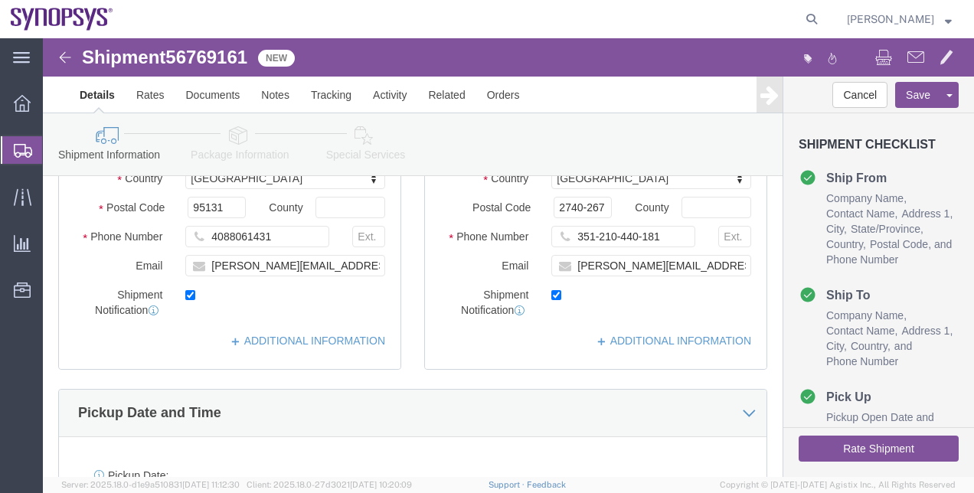
click div "Location [GEOGRAPHIC_DATA] PT01 My Profile Location [GEOGRAPHIC_DATA] DE04 Agra…"
click link "ADDITIONAL INFORMATION"
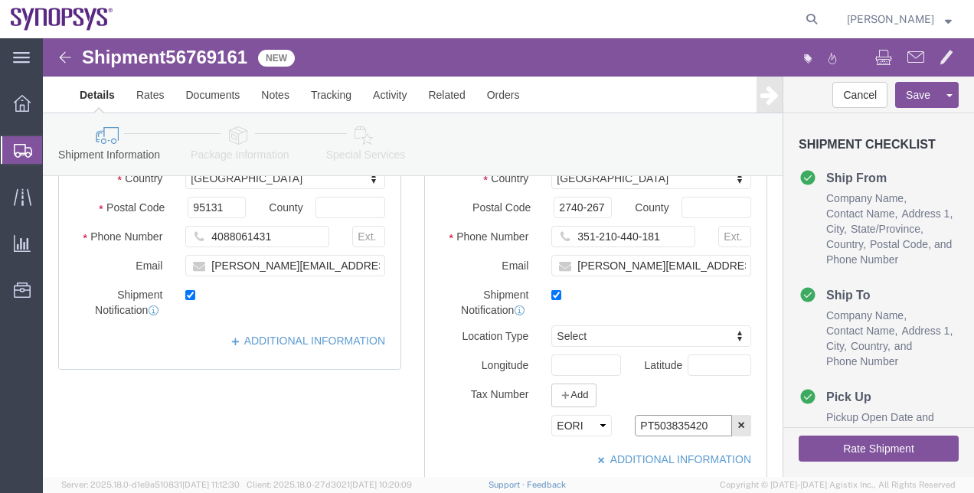
drag, startPoint x: 667, startPoint y: 400, endPoint x: 569, endPoint y: 401, distance: 97.2
click div "Select EIN EORI TIN VAT Other PT503835420"
paste input "980805899"
type input "PT980805899"
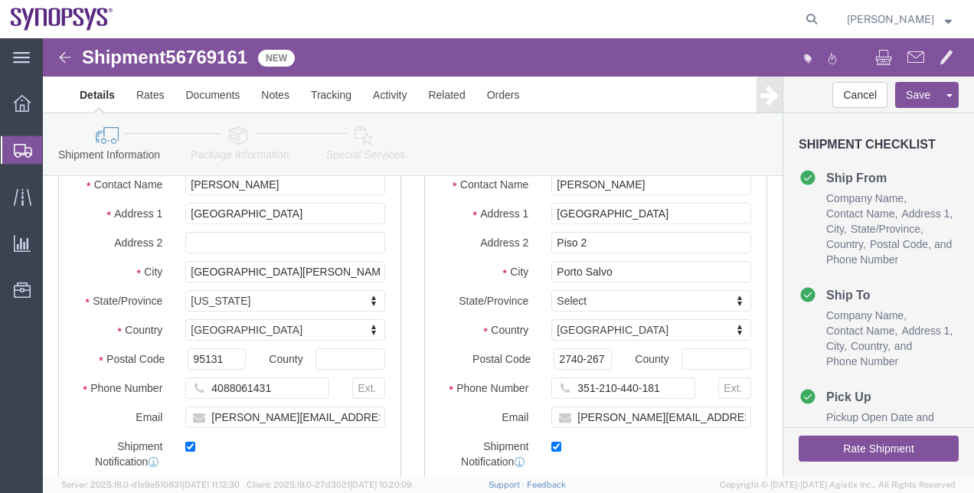
scroll to position [115, 0]
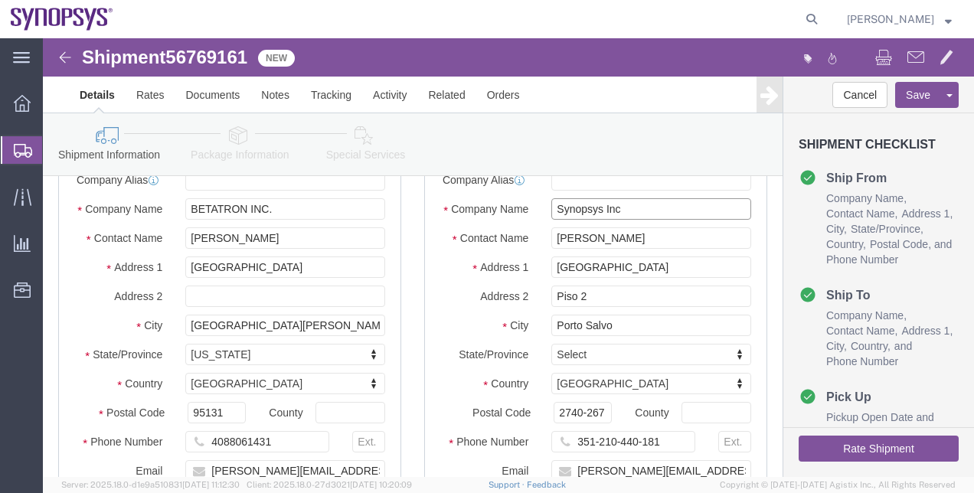
drag, startPoint x: 603, startPoint y: 190, endPoint x: 418, endPoint y: 168, distance: 186.5
click div "Location [GEOGRAPHIC_DATA] PT01 My Profile Location [GEOGRAPHIC_DATA] DE04 Agra…"
paste input "YNOPSYS INC"
type input "SYNOPSYS INC"
click div "Location [GEOGRAPHIC_DATA] PT01 My Profile Location [GEOGRAPHIC_DATA] DE04 Agra…"
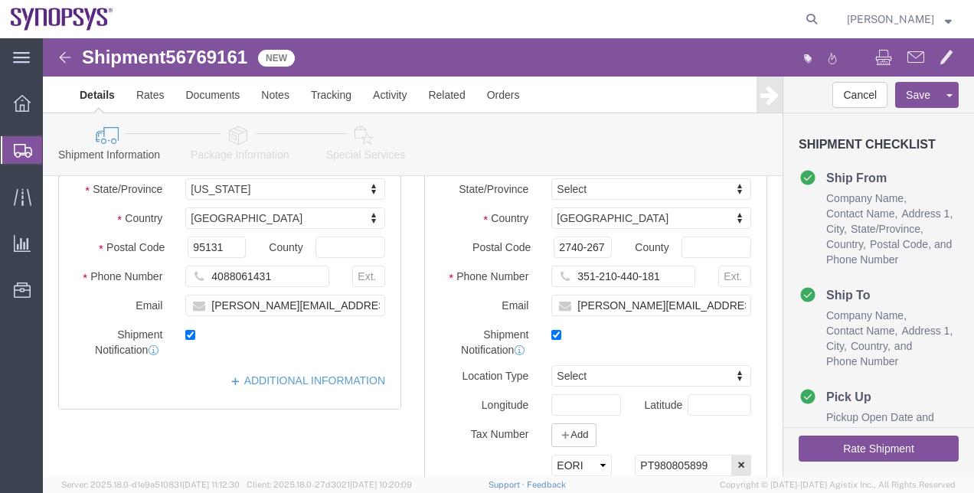
scroll to position [276, 0]
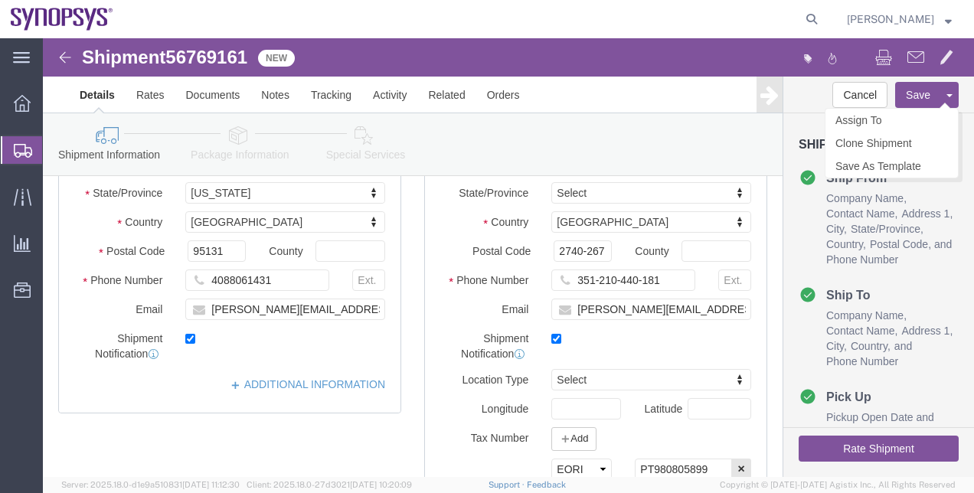
click button "Save"
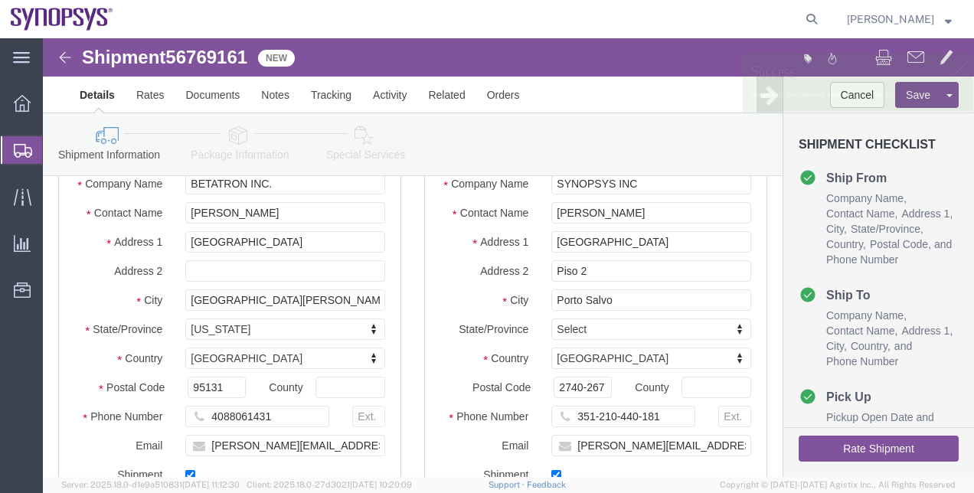
scroll to position [82, 0]
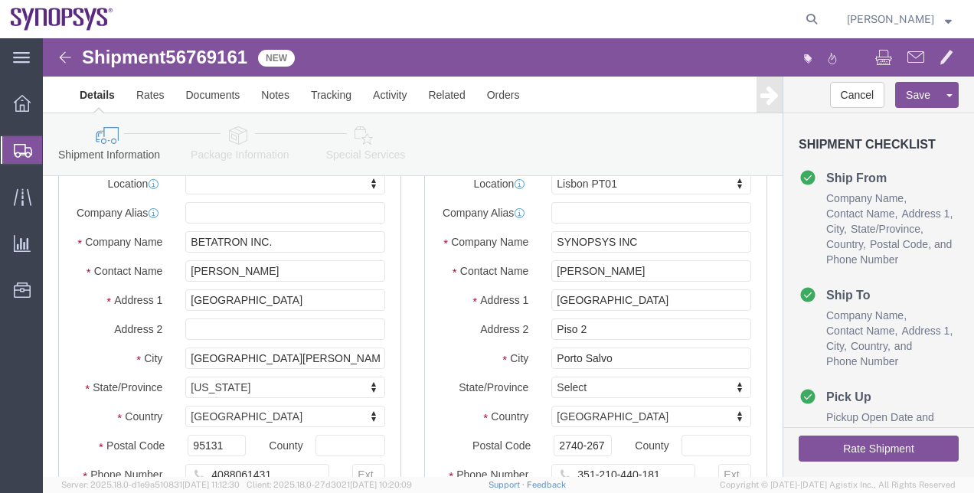
click link "Package Information"
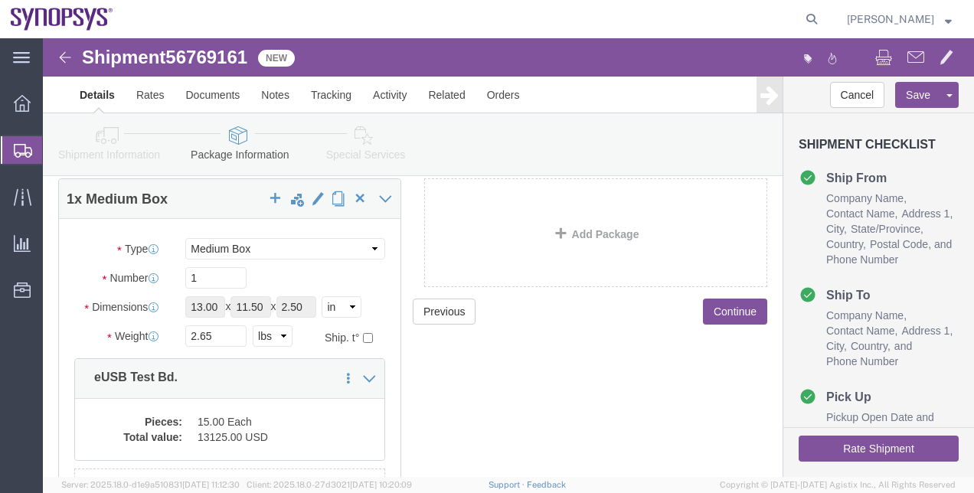
click icon
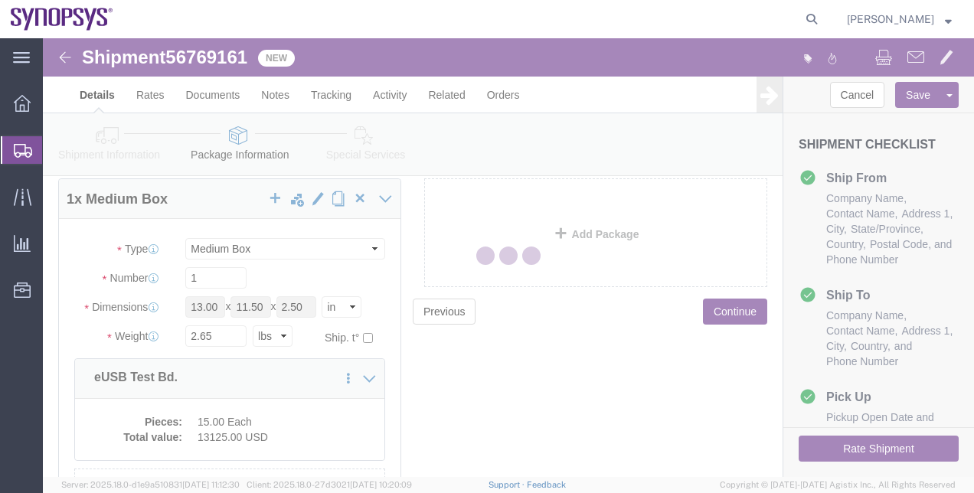
select select
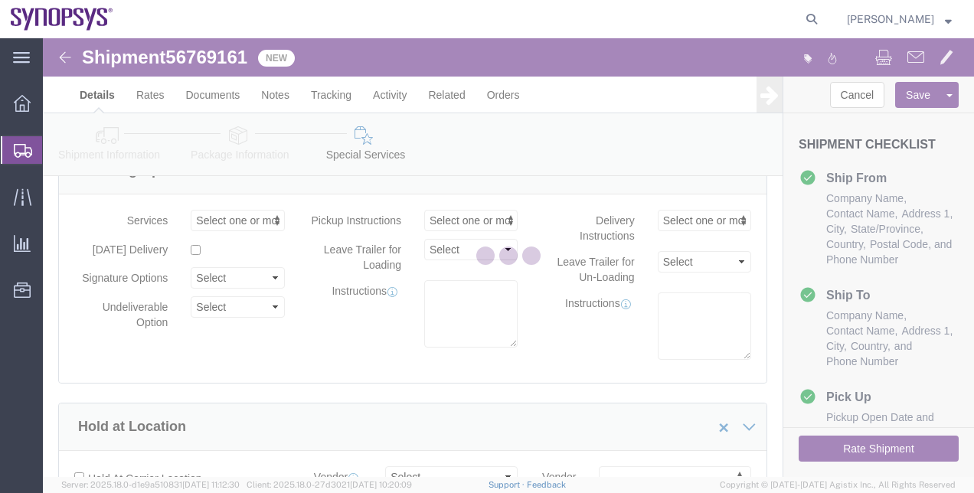
select select "COSTCENTER"
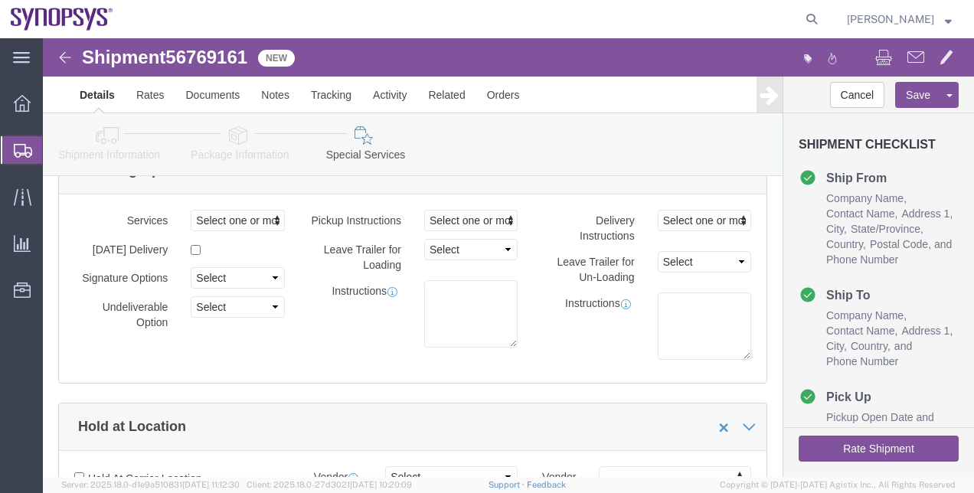
click div "Shipment Information Package Information Special Services"
click link "Shipment Information"
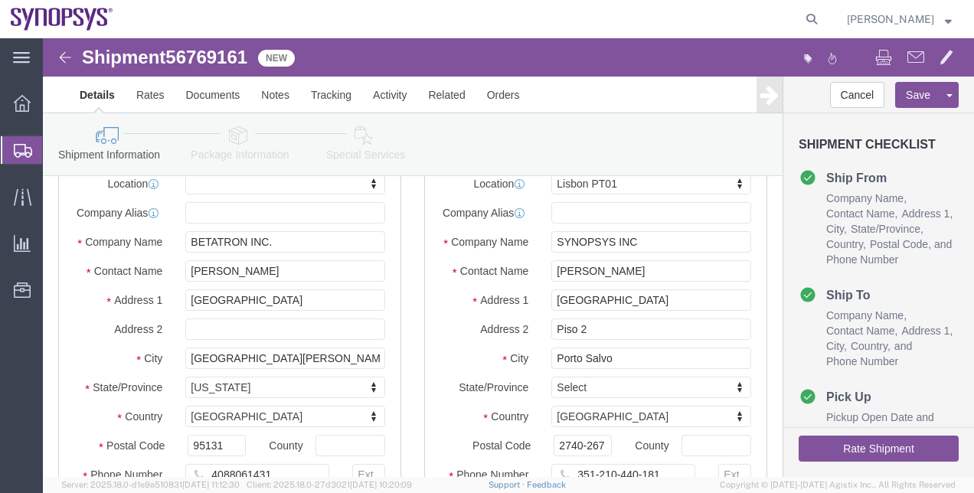
click at [0, 0] on span "Shipment Manager" at bounding box center [0, 0] width 0 height 0
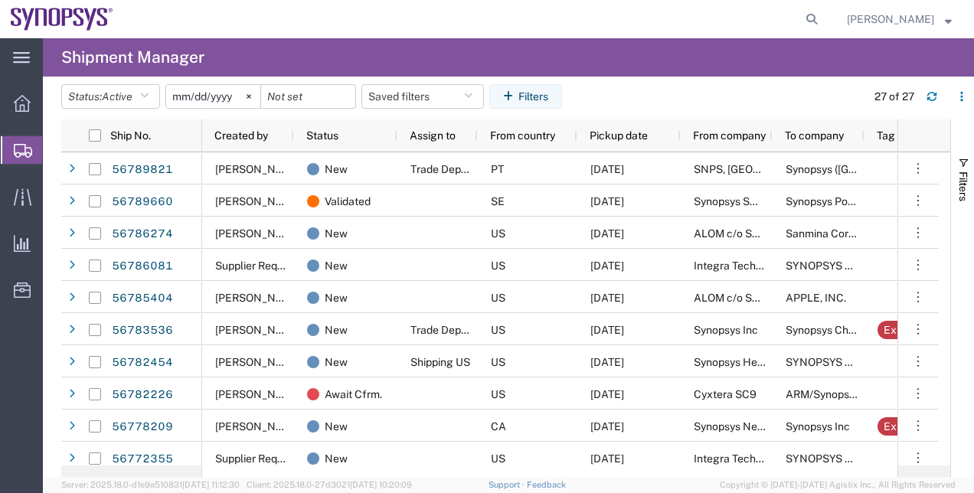
click at [915, 66] on agx-page-header "Shipment Manager" at bounding box center [508, 57] width 931 height 38
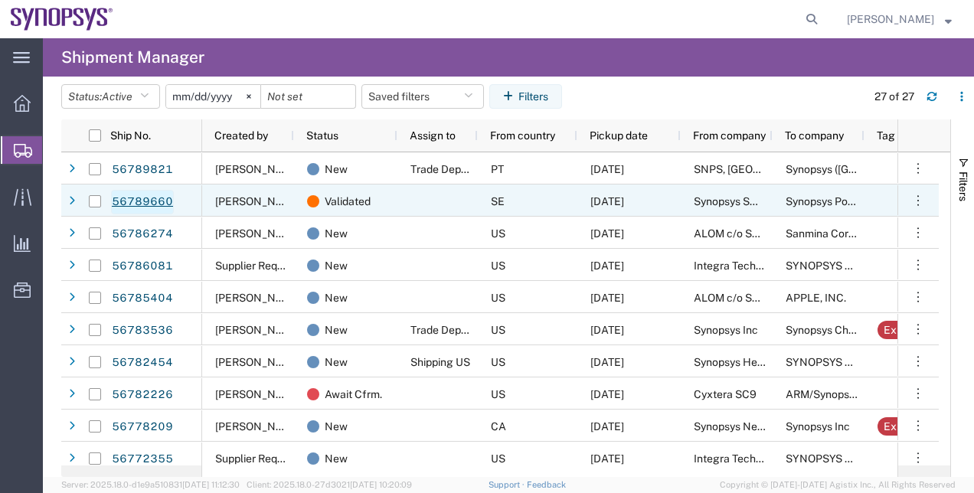
click at [139, 202] on link "56789660" at bounding box center [142, 202] width 63 height 24
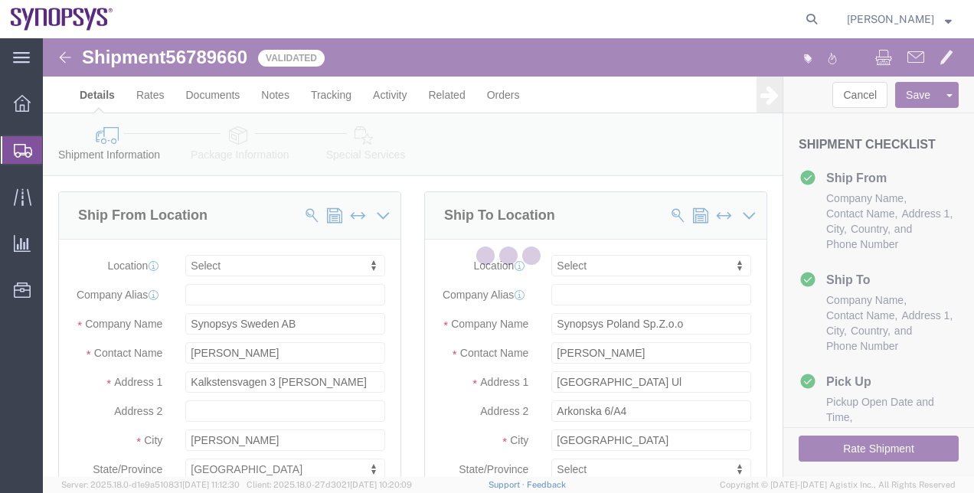
click at [970, 98] on div at bounding box center [508, 257] width 931 height 439
select select
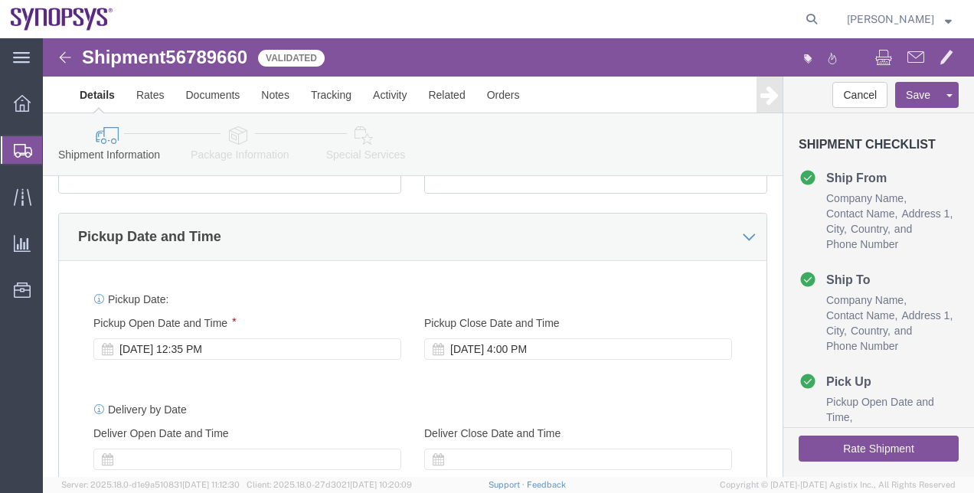
scroll to position [507, 0]
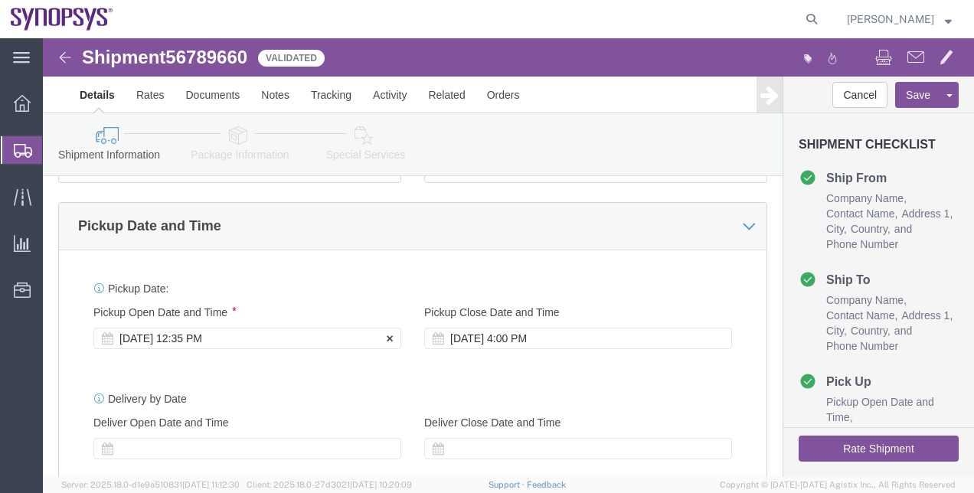
click div "[DATE] 12:35 PM"
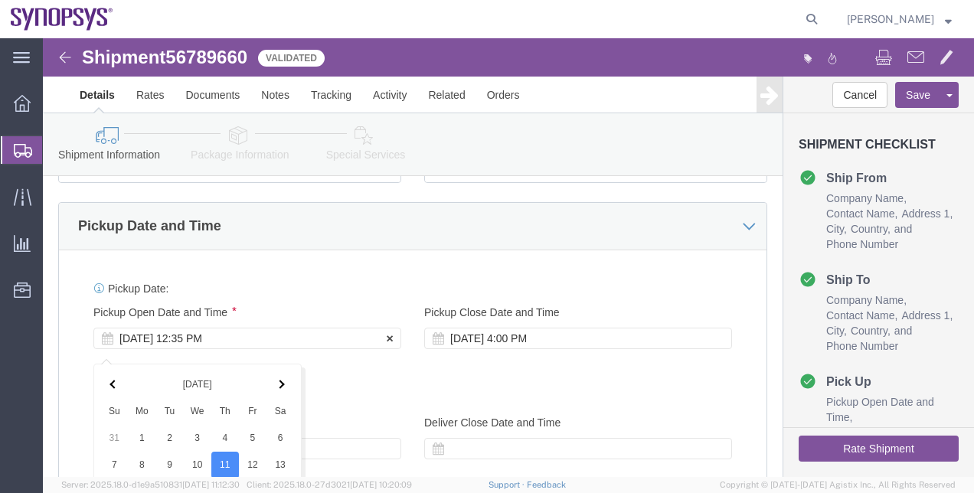
scroll to position [874, 0]
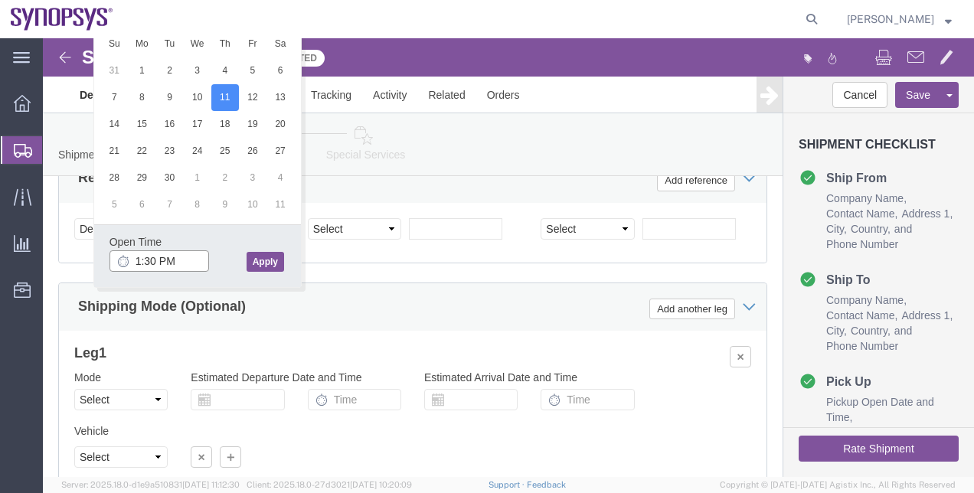
type input "1:30 PM"
click button "Apply"
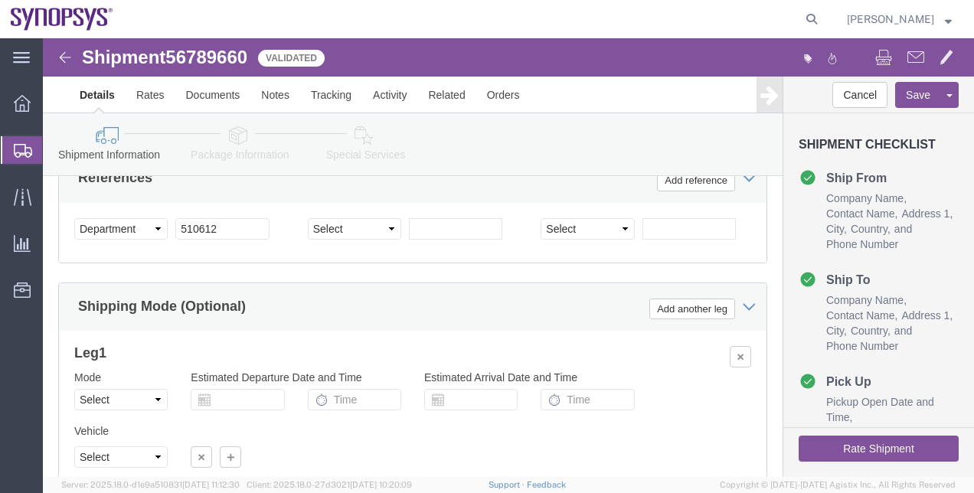
click button "Rate Shipment"
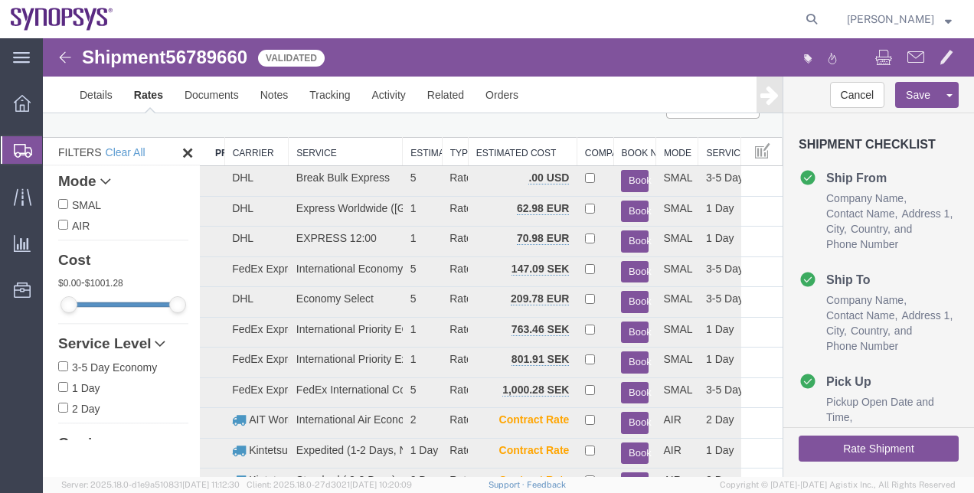
scroll to position [34, 0]
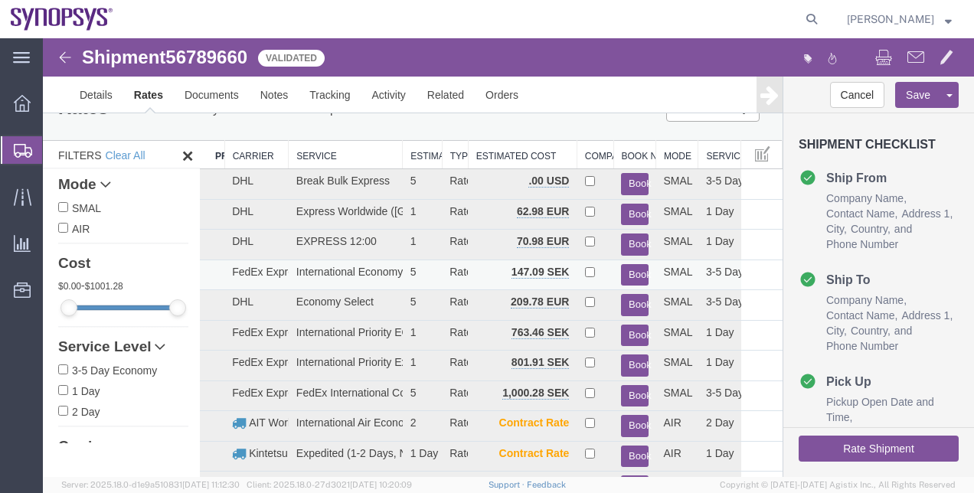
click at [631, 271] on button "Book" at bounding box center [634, 275] width 27 height 22
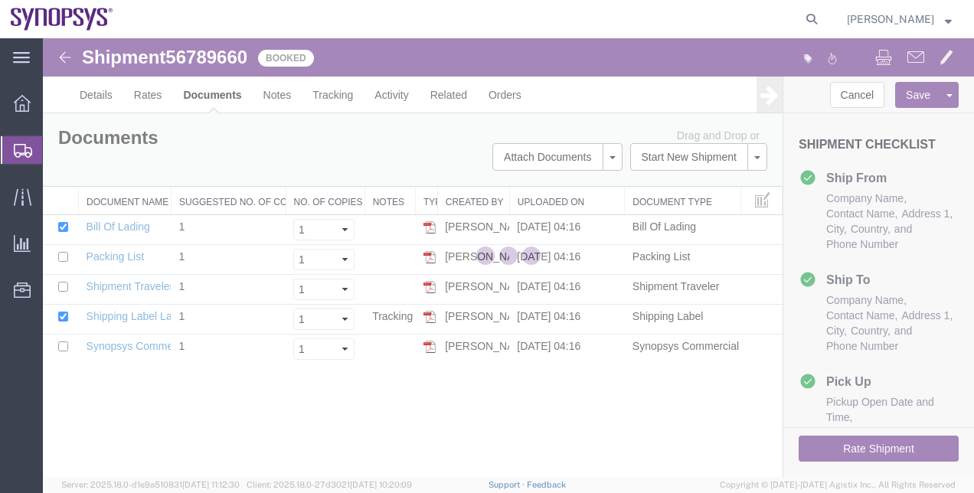
scroll to position [0, 0]
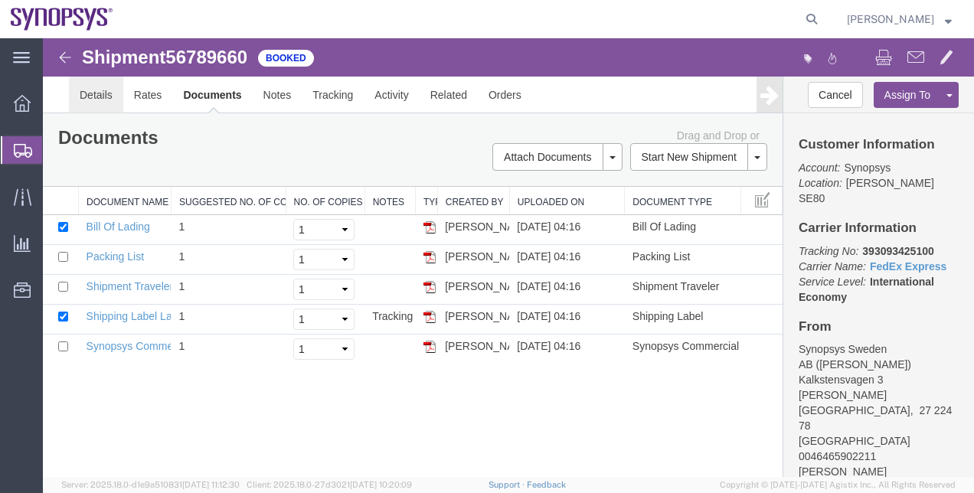
click at [115, 103] on link "Details" at bounding box center [96, 95] width 54 height 37
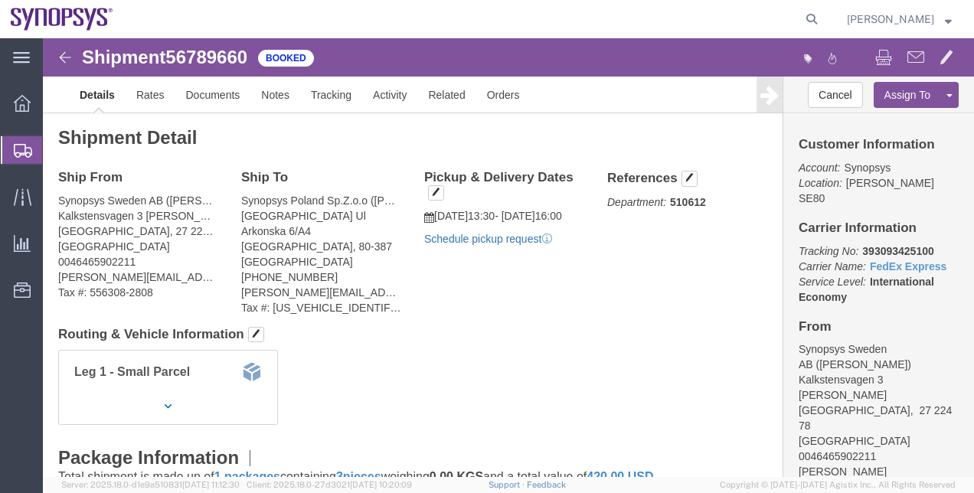
click link "Schedule pickup request"
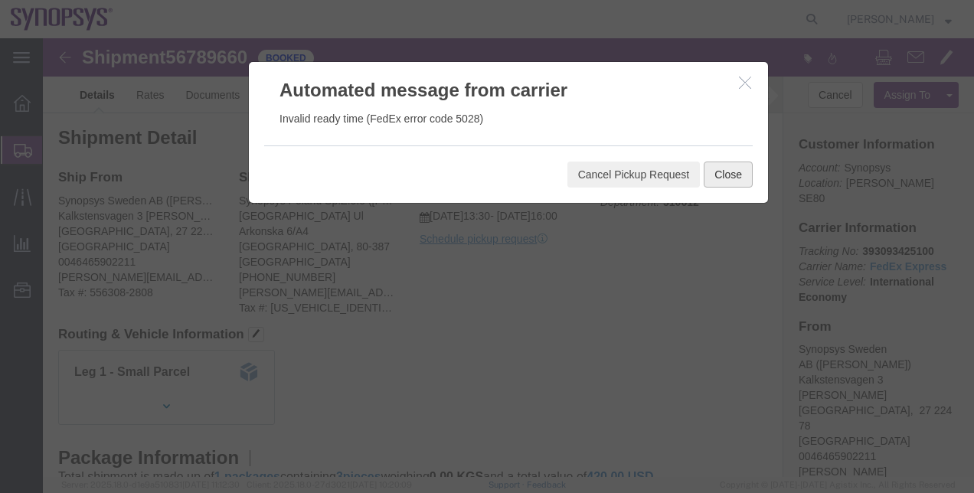
click button "Close"
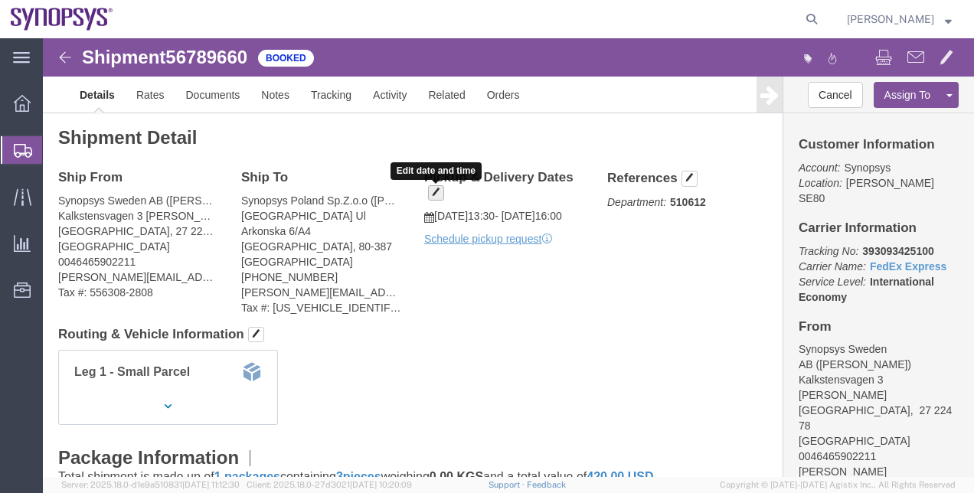
click span "button"
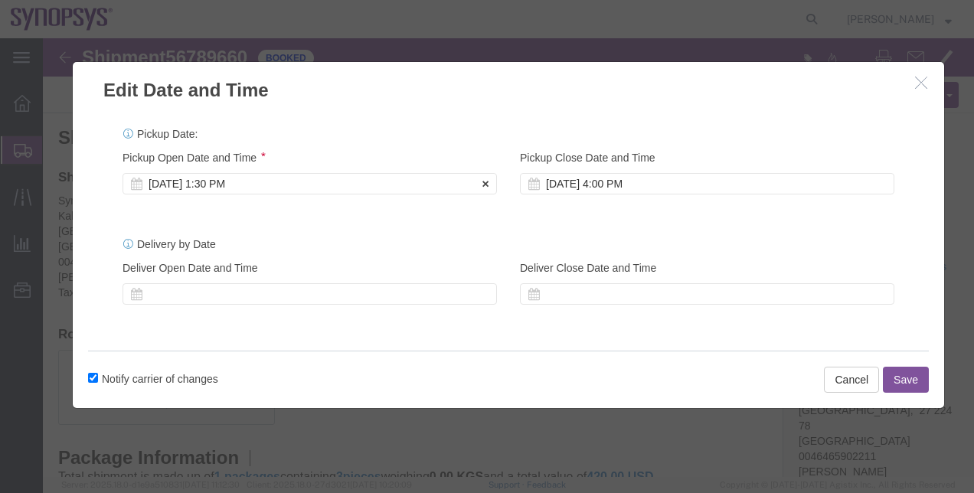
click div "[DATE] 1:30 PM"
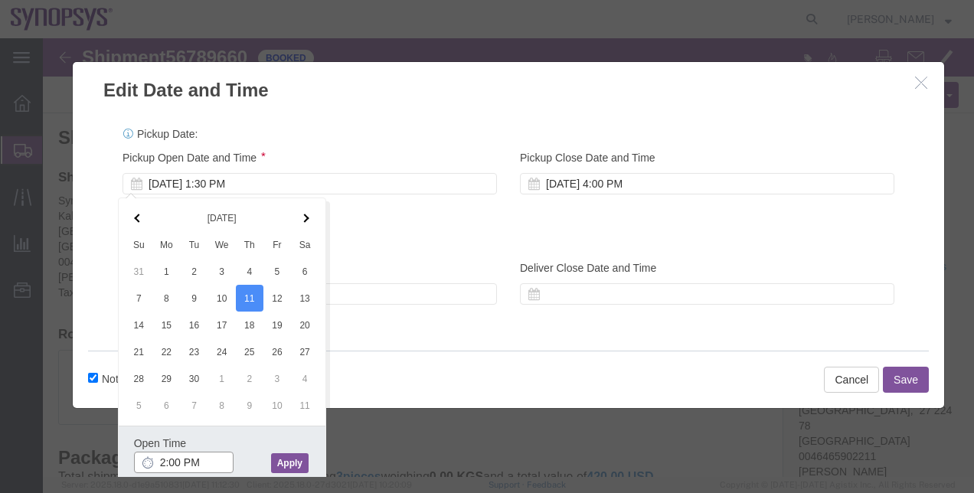
type input "2:00 PM"
click button "Apply"
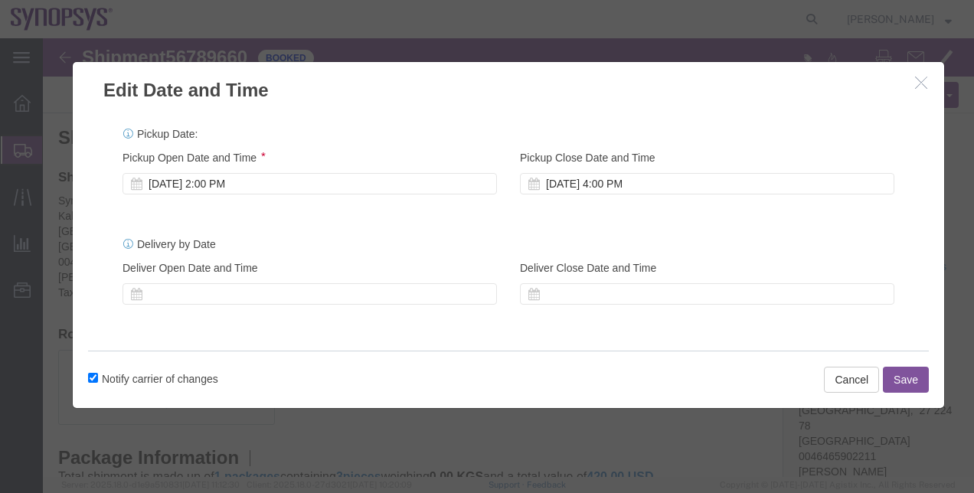
click button "Save"
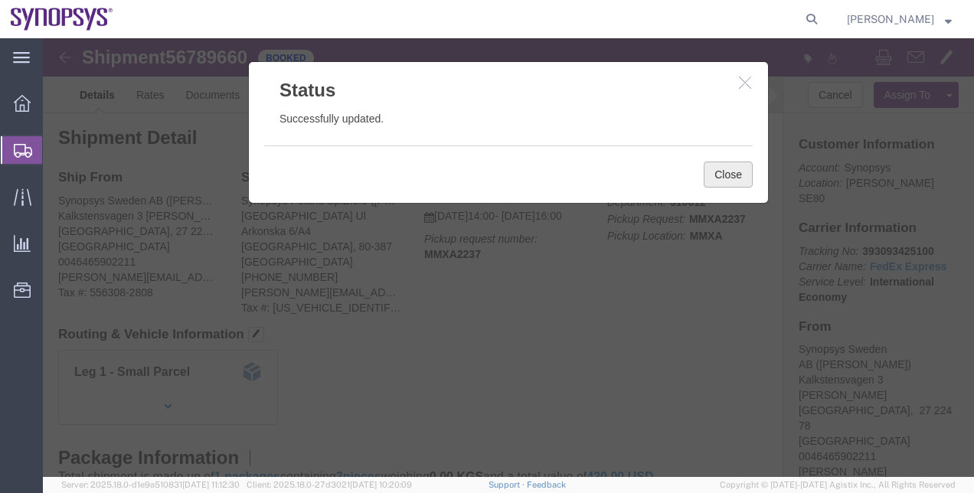
click button "Close"
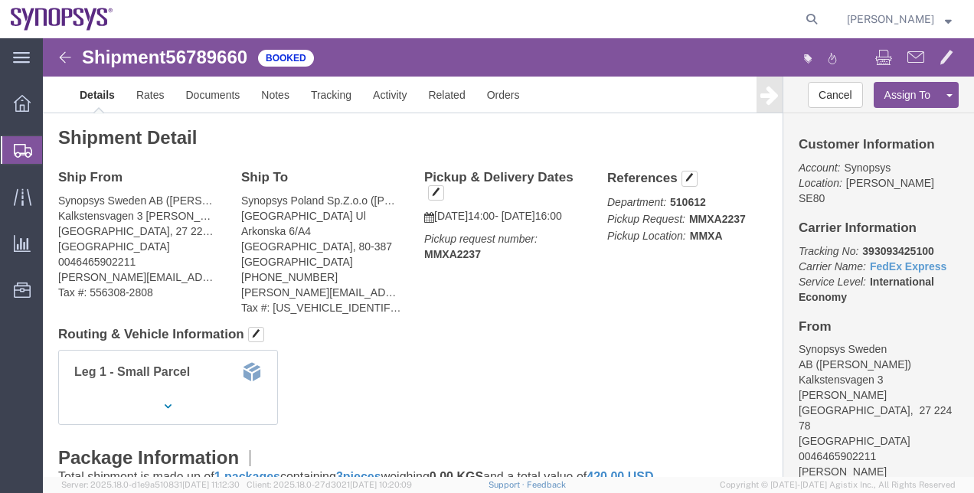
click at [0, 0] on span "Shipment Manager" at bounding box center [0, 0] width 0 height 0
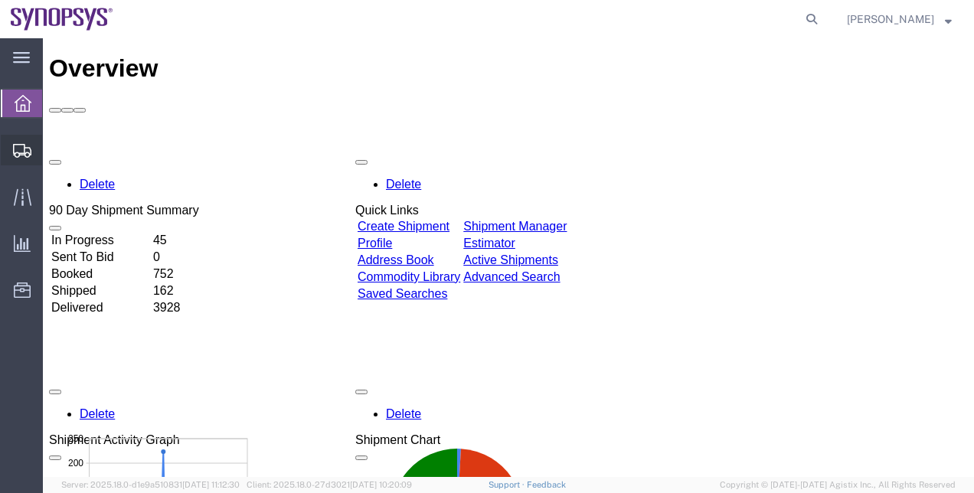
click at [0, 0] on span "Shipment Manager" at bounding box center [0, 0] width 0 height 0
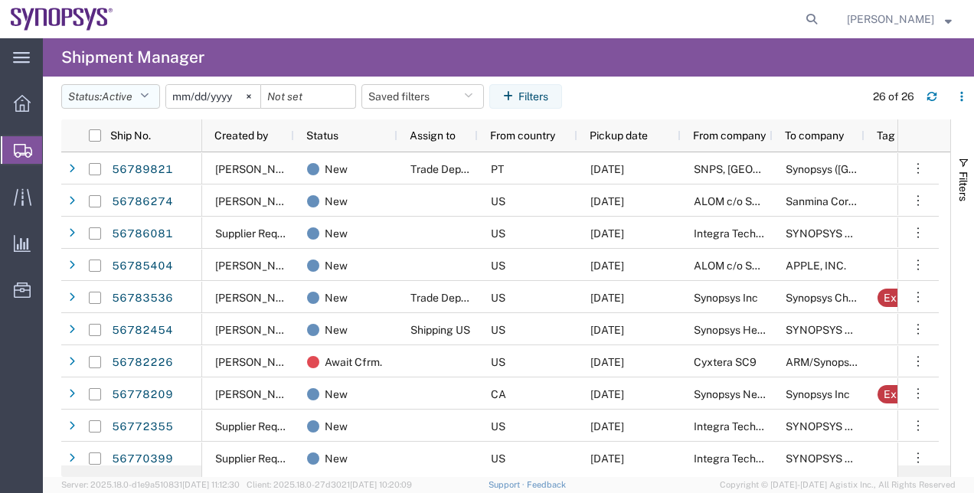
click at [147, 100] on icon "button" at bounding box center [144, 96] width 8 height 11
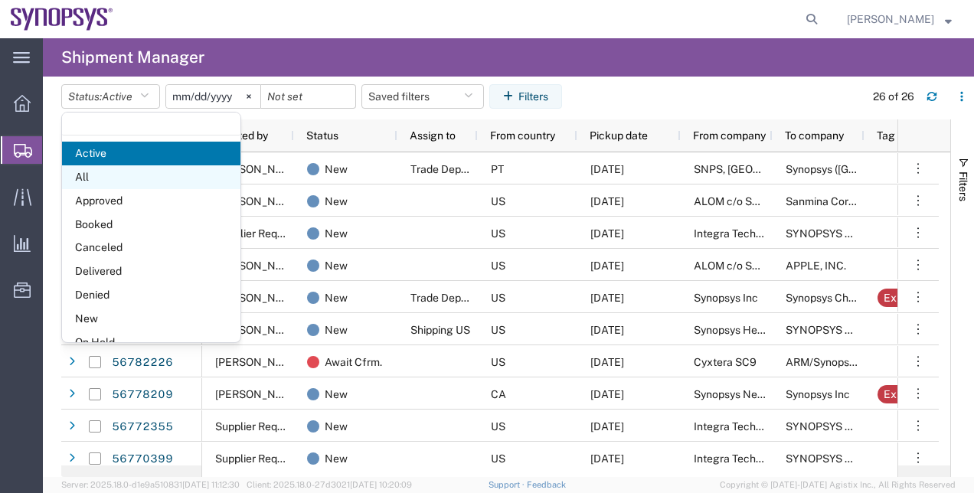
click at [156, 167] on span "All" at bounding box center [151, 177] width 178 height 24
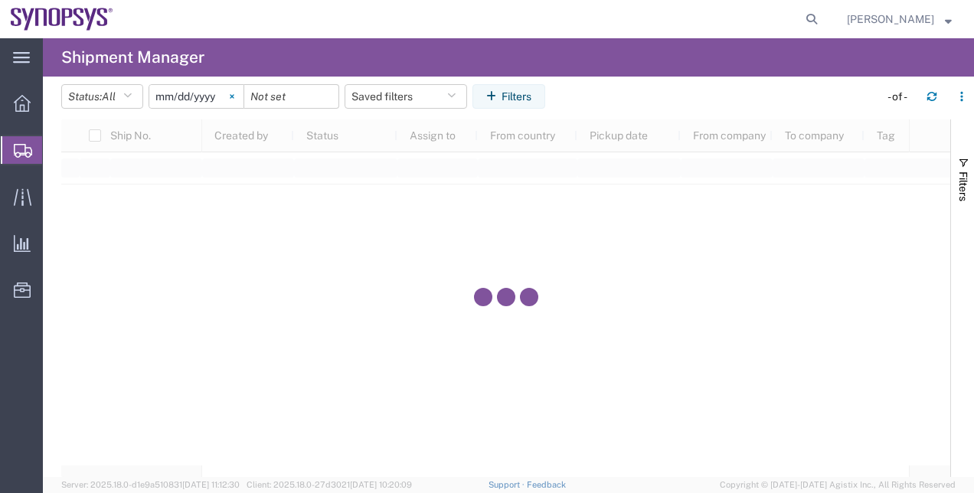
click at [236, 103] on svg-icon at bounding box center [231, 96] width 23 height 23
click at [524, 94] on button "Filters" at bounding box center [508, 96] width 73 height 24
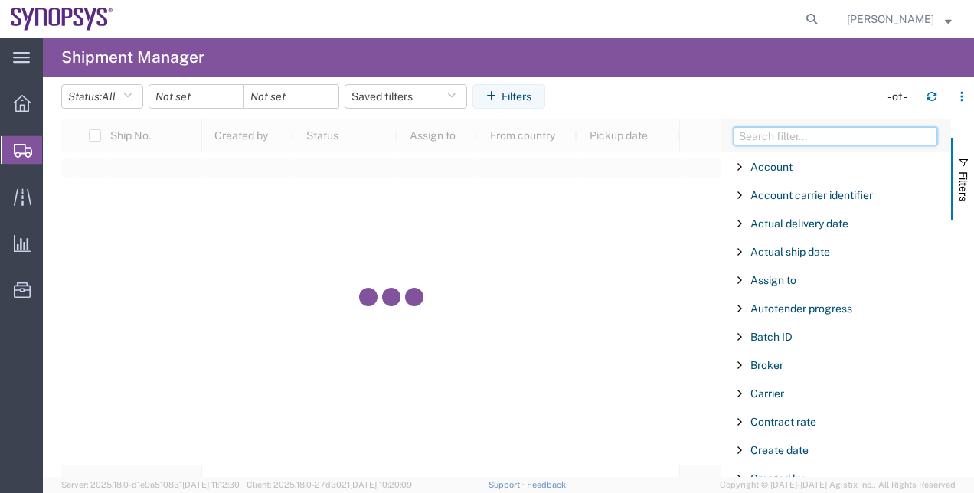
click at [756, 132] on input "Filter Columns Input" at bounding box center [835, 136] width 204 height 18
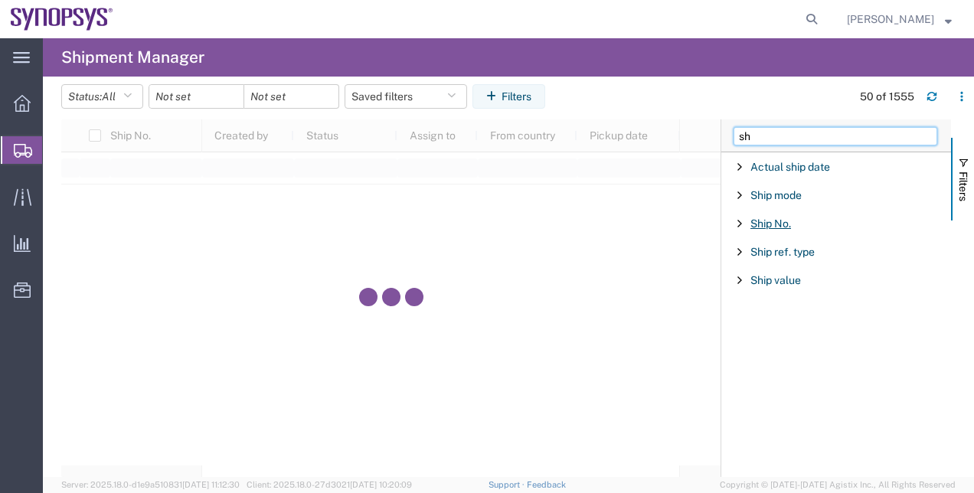
type input "sh"
click at [775, 222] on span "Ship No." at bounding box center [770, 223] width 41 height 12
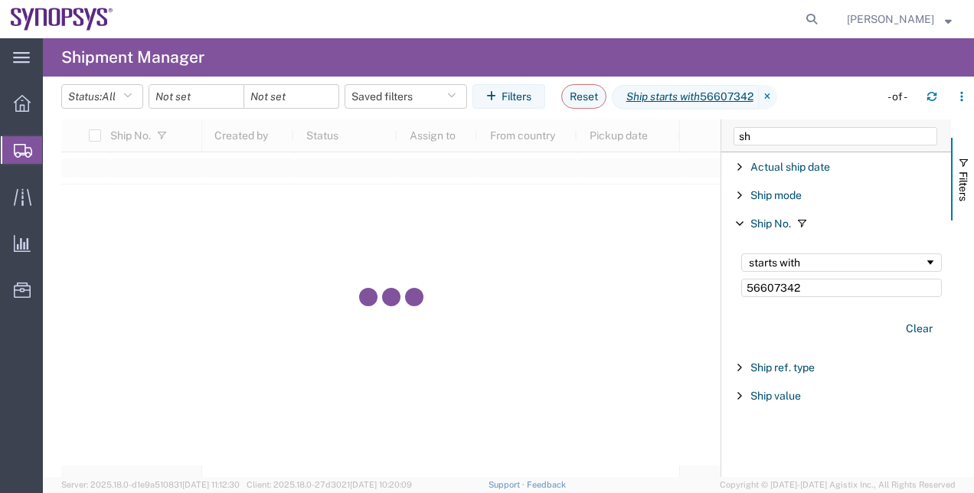
type input "56607342"
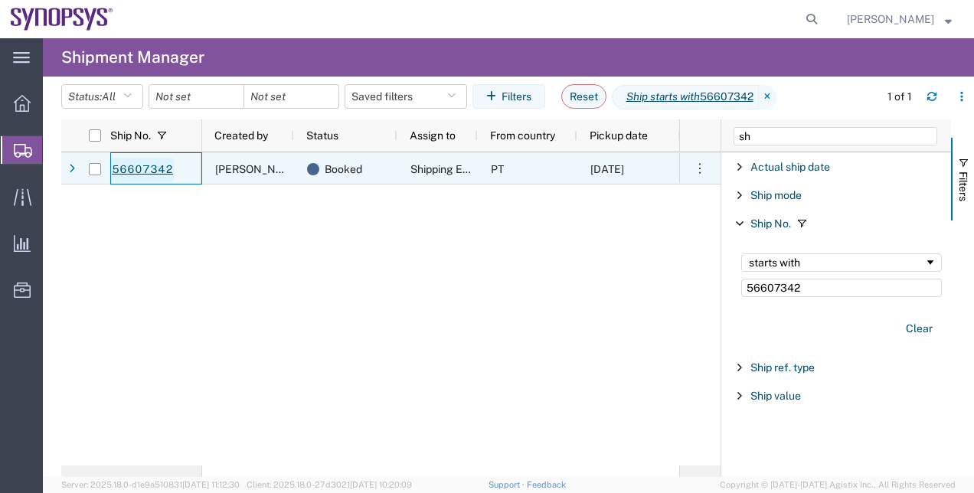
click at [150, 168] on link "56607342" at bounding box center [142, 170] width 63 height 24
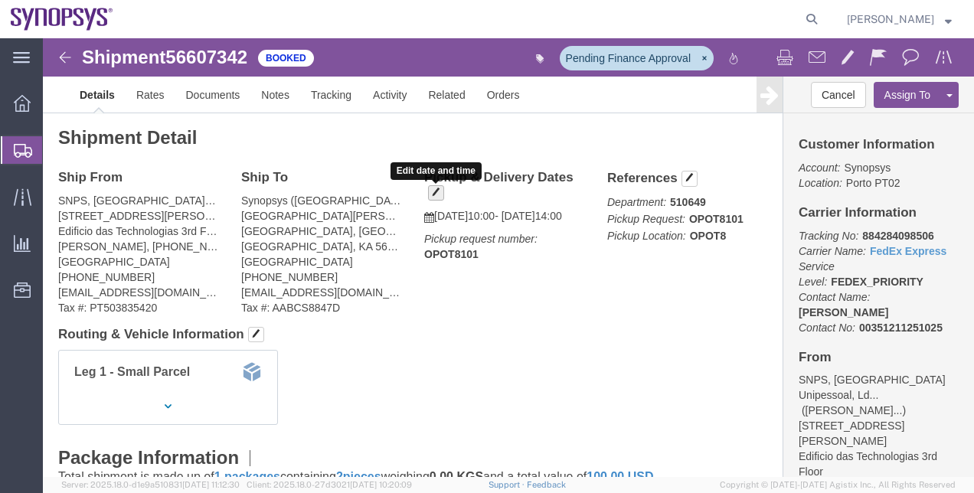
click span "button"
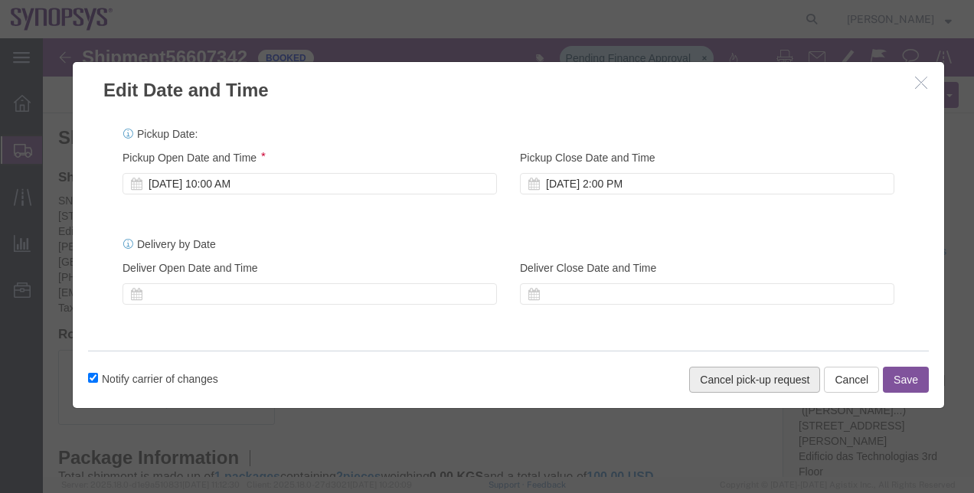
click button "Cancel pick-up request"
